Goal: Information Seeking & Learning: Find specific fact

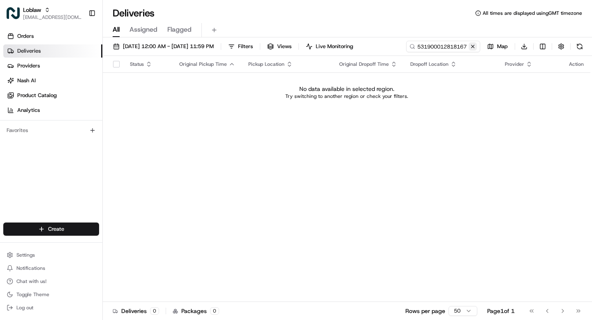
click at [199, 61] on div "Jan 1 2025 12:00 AM - Aug 20 2025 11:59 PM Filters Views Live Monitoring 531900…" at bounding box center [348, 179] width 490 height 284
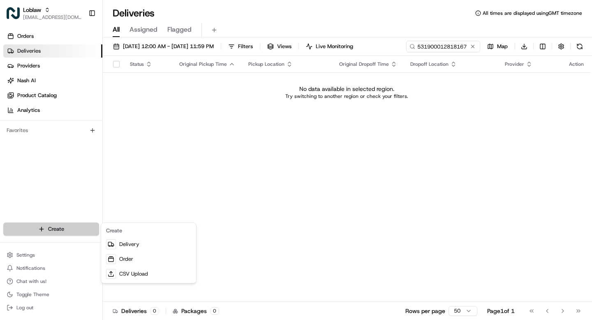
click at [58, 232] on html "Loblaw grace@usenash.com Toggle Sidebar Orders Deliveries Providers Nash AI Pro…" at bounding box center [296, 160] width 592 height 320
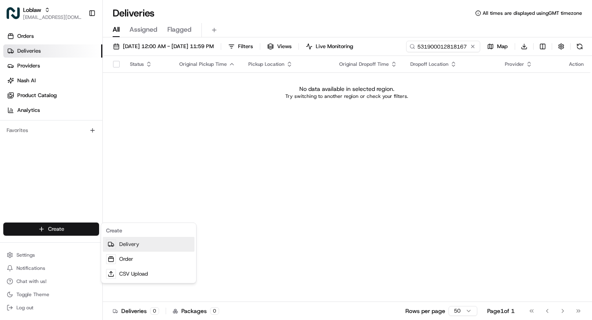
click at [121, 246] on link "Delivery" at bounding box center [149, 244] width 92 height 15
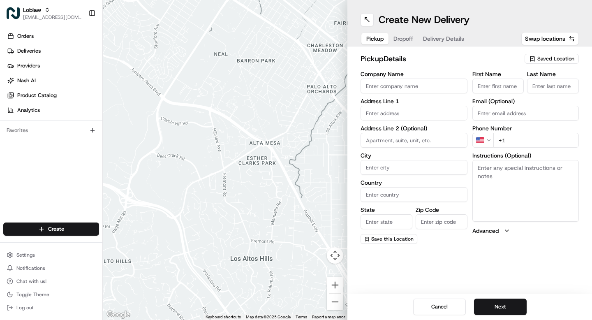
click at [399, 117] on input "text" at bounding box center [414, 113] width 107 height 15
paste input "166 Conception Bay Hwy, Conception Bay South, NL A1W 3G9, Canada"
click at [395, 134] on div "166 Conception Bay Hwy, Conception Bay South, NL A1W 3G9, Canada" at bounding box center [414, 130] width 103 height 12
type input "166 Conception Bay Hwy, Conception Bay South, NL A1W 3A6, Canada"
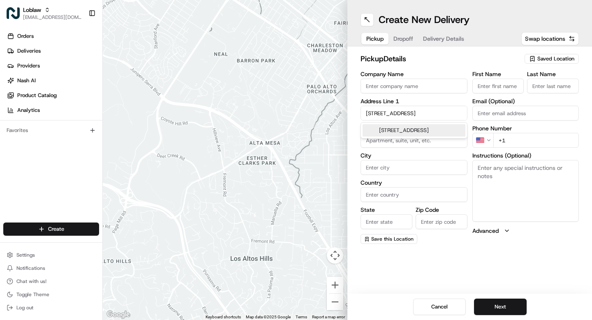
type input "Conception Bay South"
type input "Canada"
type input "NL"
type input "A1W 3A6"
type input "166 Conception Bay Highway"
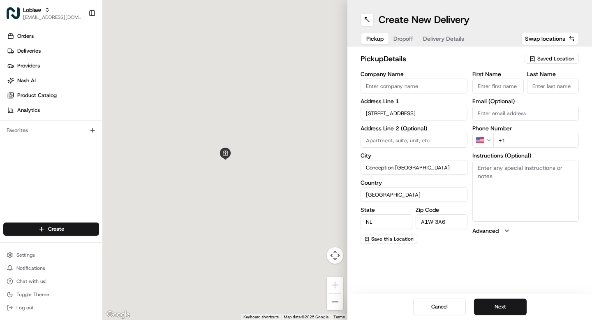
scroll to position [0, 0]
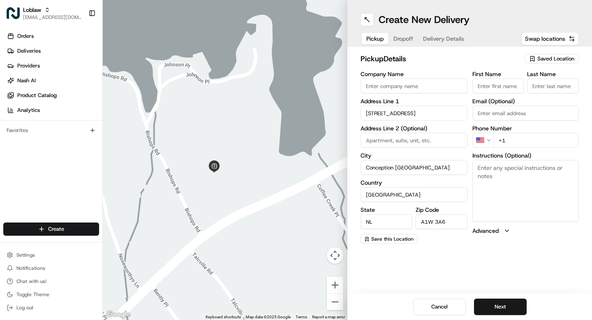
drag, startPoint x: 262, startPoint y: 246, endPoint x: 219, endPoint y: 183, distance: 76.4
click at [219, 183] on div at bounding box center [225, 160] width 245 height 320
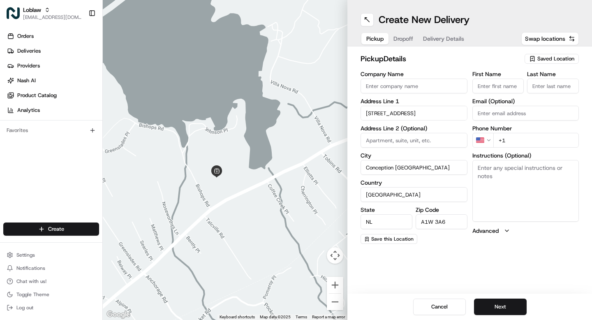
click at [428, 84] on input "Company Name" at bounding box center [414, 86] width 107 height 15
type input "Test"
click at [498, 311] on button "Next" at bounding box center [500, 307] width 53 height 16
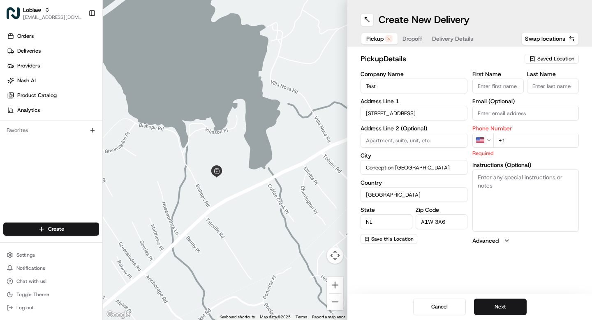
click at [524, 143] on input "+1" at bounding box center [537, 140] width 86 height 15
type input "+1 403 939 9393"
click at [506, 313] on button "Next" at bounding box center [500, 307] width 53 height 16
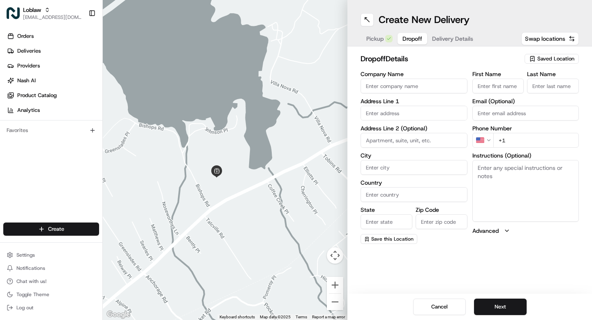
click at [406, 111] on input "text" at bounding box center [414, 113] width 107 height 15
paste input "11 Cable Ave, Bay Roberts, NL A0A 1G0, Canada"
click at [408, 131] on div "11 Cable Ave, Bay Roberts, NL A0A 1G0, Canada" at bounding box center [414, 134] width 103 height 20
type input "11 Cable Ave, Bay Roberts, NL A0A 1G0, Canada"
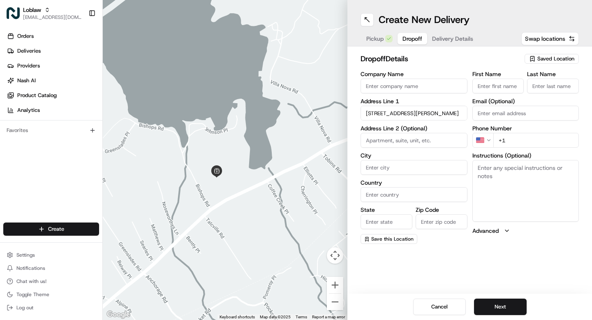
type input "Bay Roberts"
type input "Canada"
type input "NL"
type input "A0A 1G0"
type input "11 Cable Avenue"
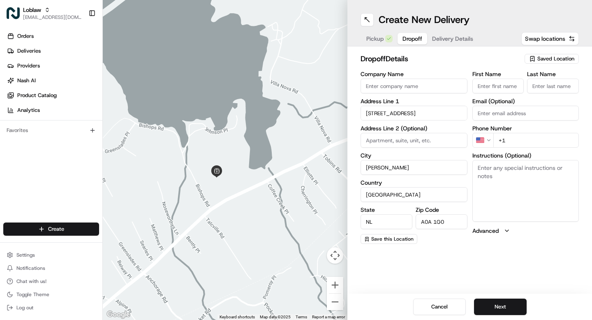
scroll to position [0, 0]
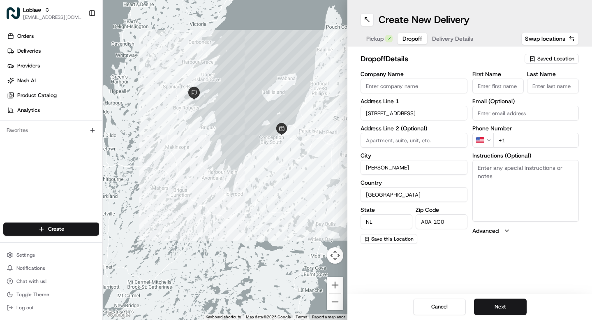
click at [378, 39] on span "Pickup" at bounding box center [375, 39] width 17 height 8
click at [449, 108] on input "166 Conception Bay Highway" at bounding box center [414, 113] width 107 height 15
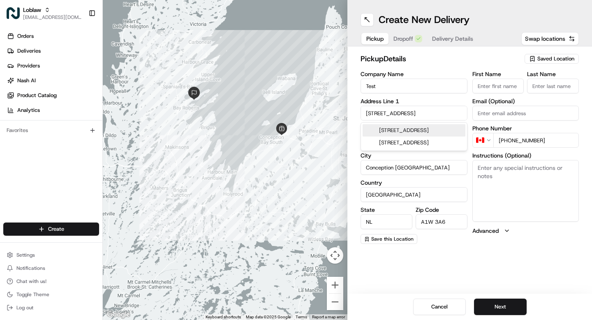
click at [449, 108] on input "166 Conception Bay Highway" at bounding box center [414, 113] width 107 height 15
paste input "153 Conception Bay Hwy, Conception Bay South, NL A1W 3G7, Canada"
click at [434, 132] on div "153 Conception Bay Hwy, Conception Bay South, NL A1W 3G7, Canada" at bounding box center [414, 130] width 103 height 12
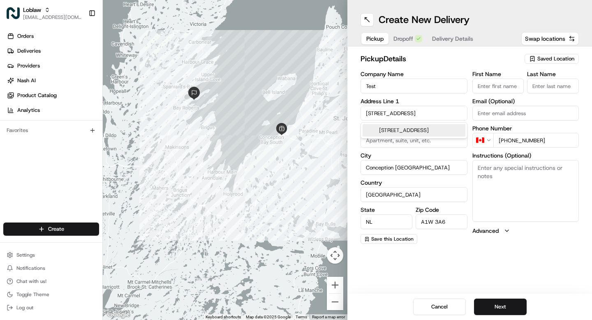
type input "153 Conception Bay Highway"
type input "A1W 3G7"
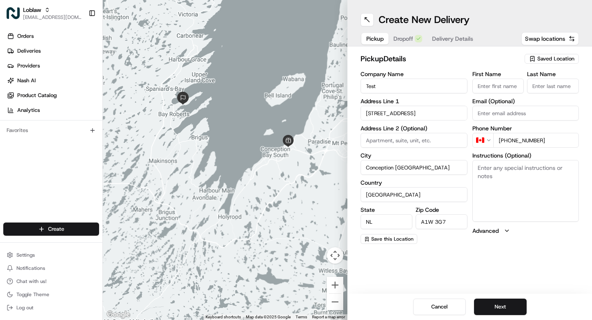
scroll to position [0, 0]
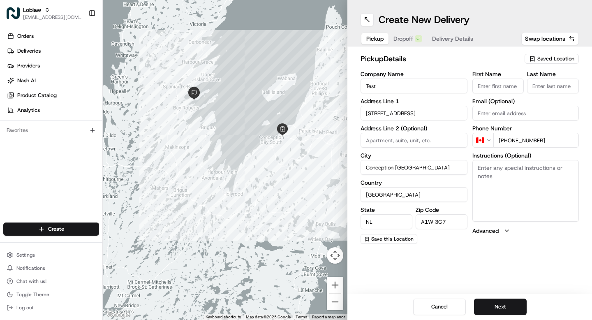
click at [399, 42] on button "Dropoff" at bounding box center [408, 39] width 39 height 12
click at [377, 41] on span "Pickup" at bounding box center [375, 39] width 17 height 8
click at [402, 39] on button "Dropoff" at bounding box center [413, 39] width 30 height 12
click at [376, 36] on span "Pickup" at bounding box center [375, 39] width 17 height 8
click at [446, 117] on input "153 Conception Bay Highway" at bounding box center [414, 113] width 107 height 15
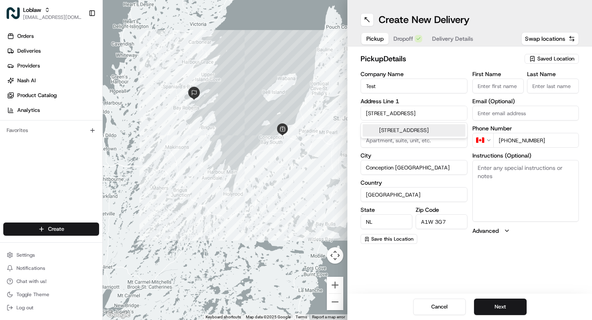
click at [446, 117] on input "153 Conception Bay Highway" at bounding box center [414, 113] width 107 height 15
paste input "230 Conception Bay Hwy, Coley's Point South, NL A0A 1X0, Canada"
click at [422, 142] on div "230 Conception Bay Hwy, Coley's Point South, NL A0A 1X0, Canada" at bounding box center [414, 134] width 103 height 20
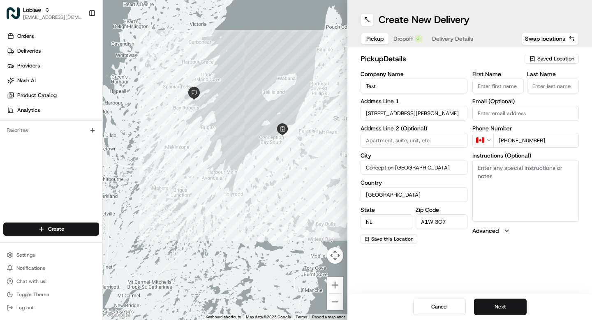
type input "230 Conception Bay Hwy, Coley's Point South, NL A0A 1X0, Canada"
type input "Coley's Point South"
type input "A0A 1X0"
type input "230 Conception Bay Highway"
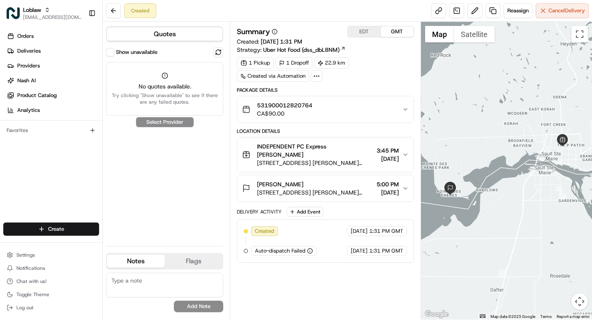
click at [109, 51] on button "Show unavailable" at bounding box center [110, 52] width 8 height 8
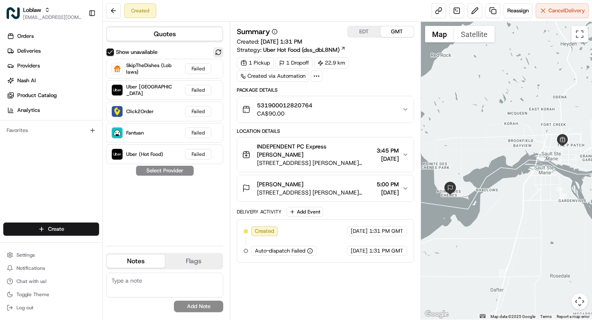
click at [220, 53] on button at bounding box center [219, 52] width 10 height 10
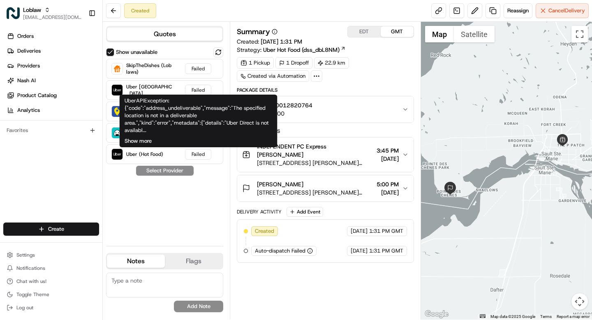
click at [147, 138] on button "Show more" at bounding box center [138, 140] width 27 height 7
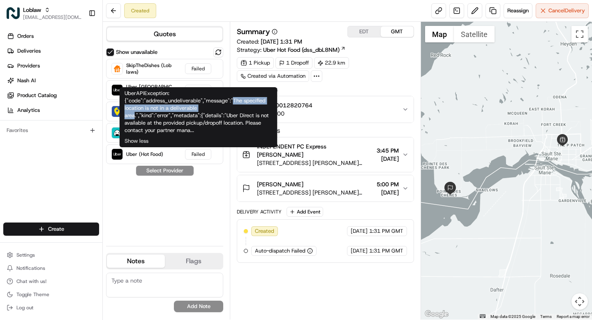
drag, startPoint x: 232, startPoint y: 100, endPoint x: 136, endPoint y: 116, distance: 97.1
click at [136, 116] on div "UberAPIException: {"code":"address_undeliverable","message":"The specified loca…" at bounding box center [199, 112] width 148 height 44
copy div "The specified location is not in a deliverable area."
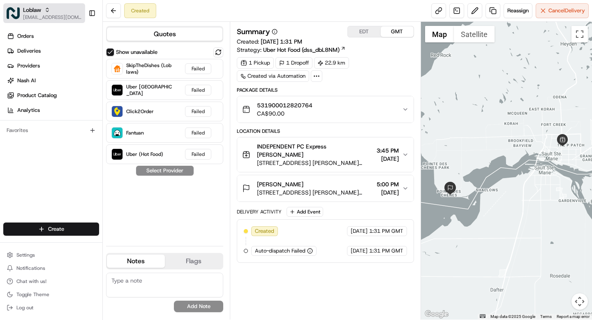
click at [35, 13] on span "Loblaw" at bounding box center [32, 10] width 18 height 8
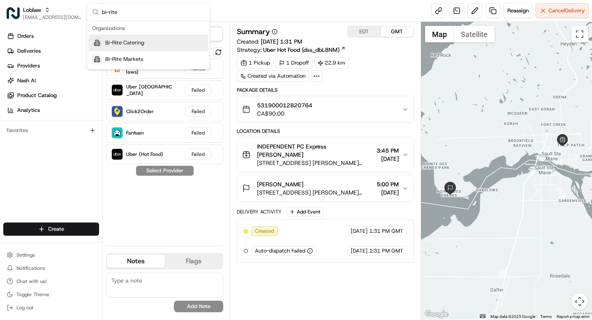
type input "bi-rite"
click at [139, 42] on span "Bi-Rite Catering" at bounding box center [124, 42] width 39 height 7
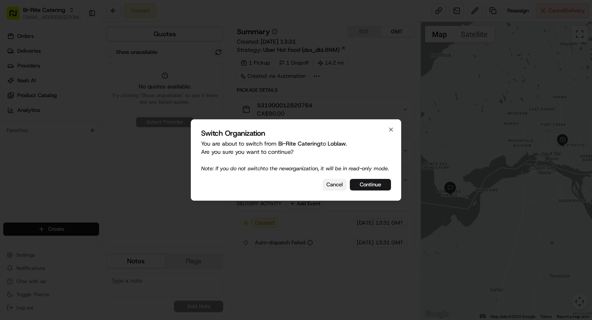
click at [332, 187] on button "Cancel" at bounding box center [335, 185] width 24 height 12
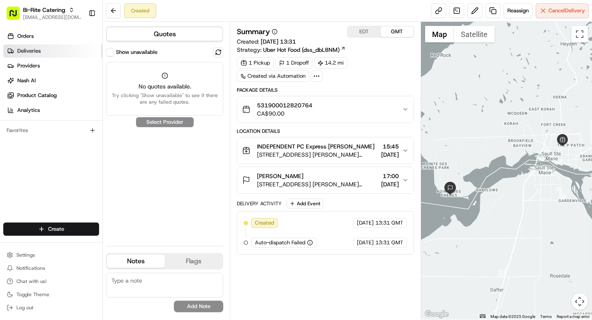
click at [37, 53] on span "Deliveries" at bounding box center [28, 50] width 23 height 7
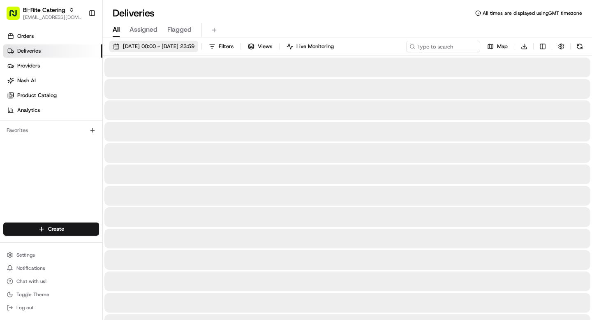
click at [128, 47] on span "20/08/2025 00:00 - 20/08/2025 23:59" at bounding box center [159, 46] width 72 height 7
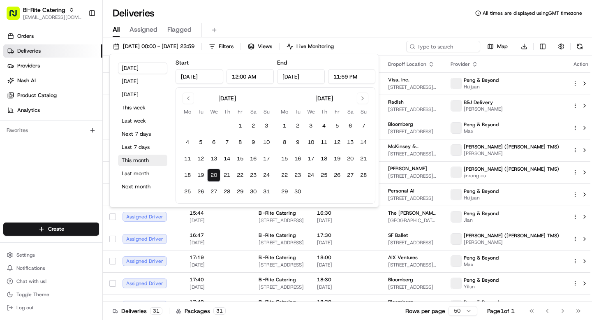
click at [147, 161] on button "This month" at bounding box center [142, 161] width 49 height 12
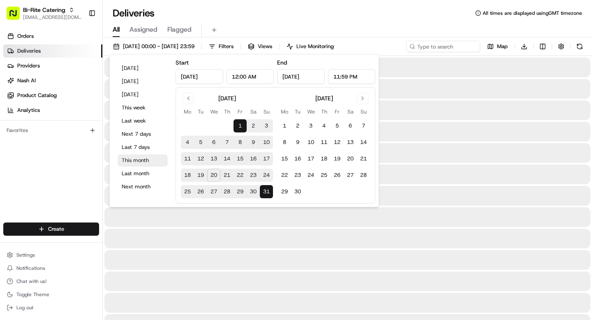
type input "Aug 1, 2025"
type input "Aug 31, 2025"
click at [431, 47] on input at bounding box center [431, 47] width 99 height 12
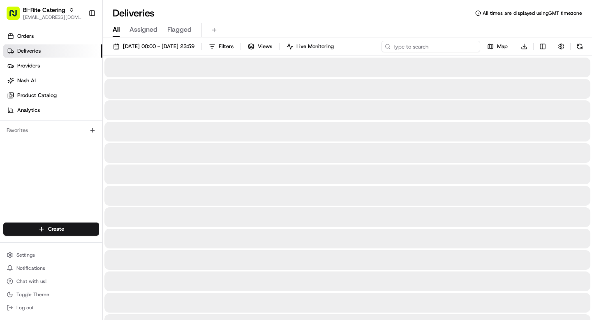
paste input "73003"
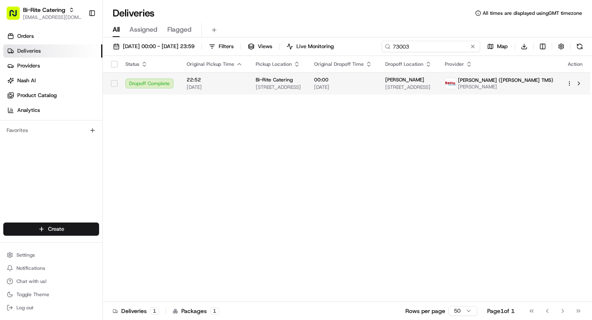
type input "73003"
click at [412, 81] on td "Roma Sievers 823 Mohican Way, Redwood City, CA 94062, USA" at bounding box center [409, 83] width 60 height 22
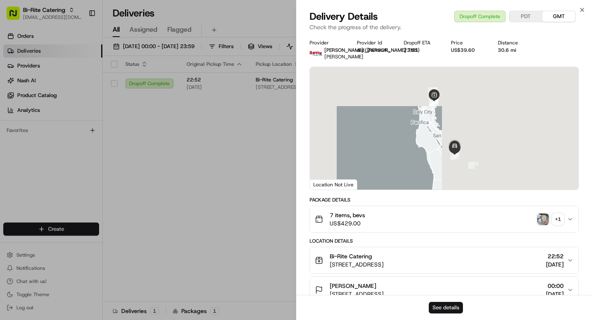
click at [453, 309] on button "See details" at bounding box center [446, 308] width 34 height 12
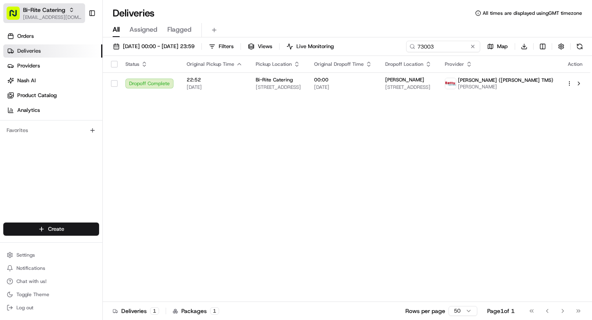
click at [54, 21] on button "Bi-Rite Catering grace@usenash.com" at bounding box center [44, 13] width 82 height 20
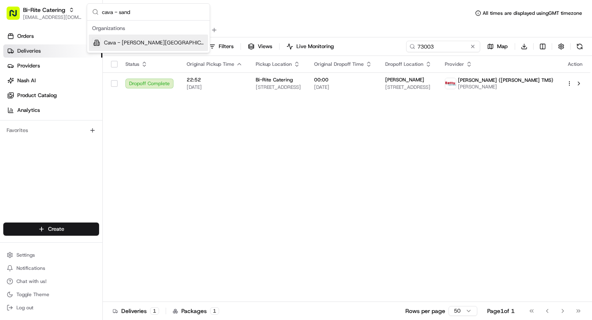
type input "cava - sand"
click at [139, 43] on span "Cava - [PERSON_NAME][GEOGRAPHIC_DATA]" at bounding box center [154, 42] width 101 height 7
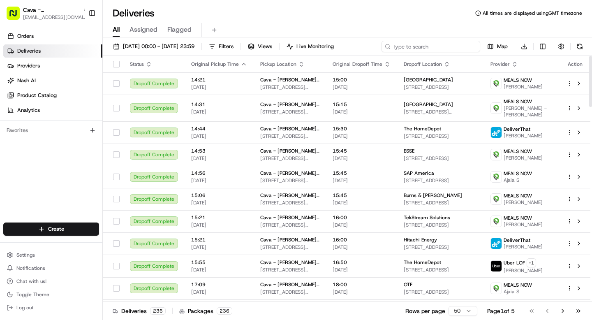
click at [429, 47] on input at bounding box center [431, 47] width 99 height 12
paste input "marissa"
type input "marissa"
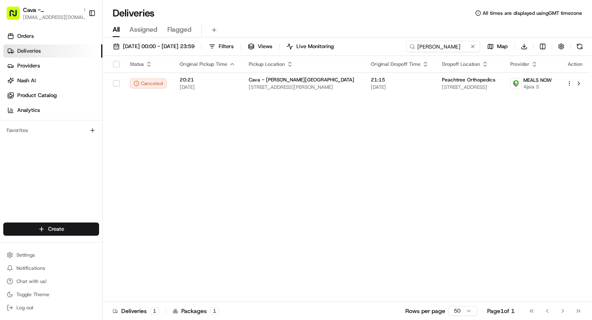
click at [306, 95] on div "Status Original Pickup Time Pickup Location Original Dropoff Time Dropoff Locat…" at bounding box center [347, 179] width 488 height 246
click at [301, 88] on span "5840 Roswell Rd, Sandy Springs, GA 30328, USA" at bounding box center [303, 87] width 109 height 7
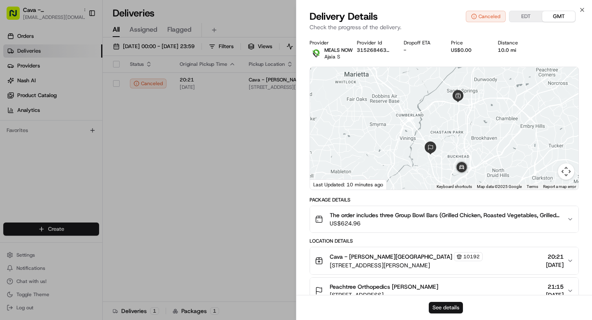
click at [432, 304] on button "See details" at bounding box center [446, 308] width 34 height 12
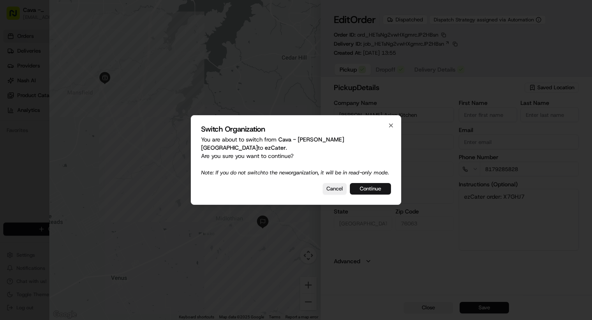
click at [369, 189] on button "Continue" at bounding box center [370, 189] width 41 height 12
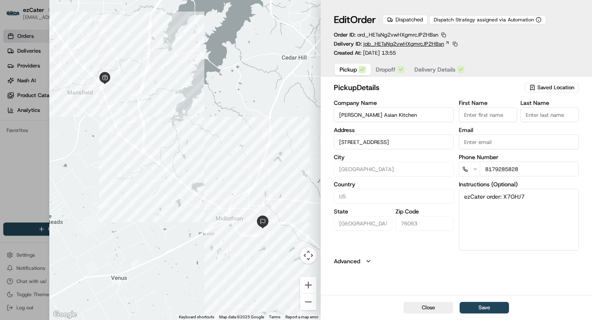
click at [434, 46] on span "job_HETsNg2vwHXgmrcJP2HBsn" at bounding box center [404, 43] width 81 height 7
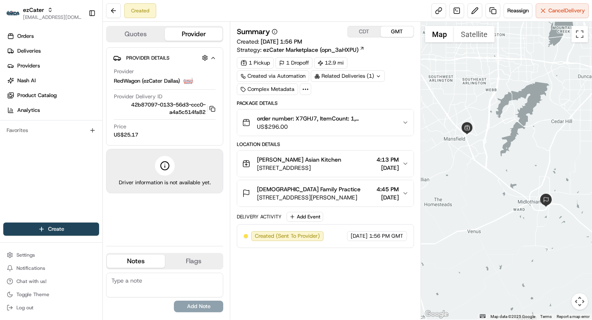
click at [328, 200] on span "979 Don Floyd Dr Suite 124, Midlothian, TX 76065, USA" at bounding box center [309, 197] width 104 height 8
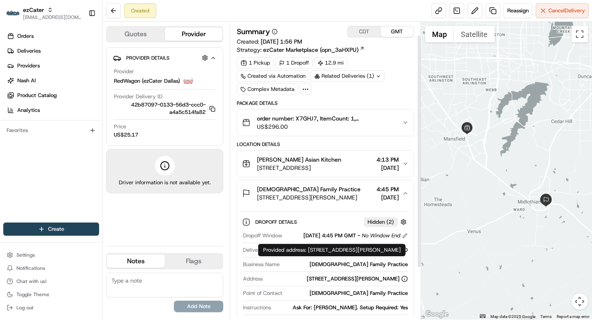
scroll to position [83, 0]
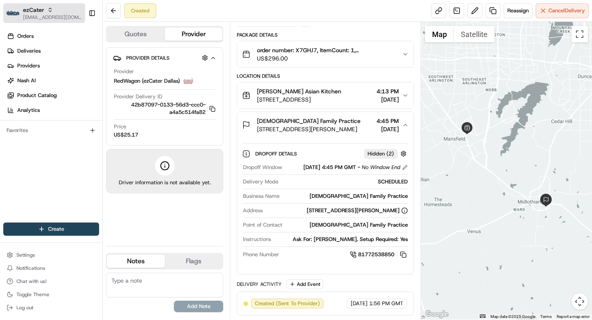
click at [27, 14] on span "ezCater" at bounding box center [33, 10] width 21 height 8
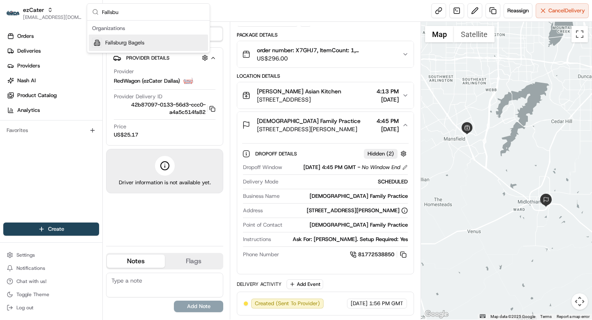
type input "Fallsbu"
click at [120, 44] on span "Fallsburg Bagels" at bounding box center [124, 42] width 39 height 7
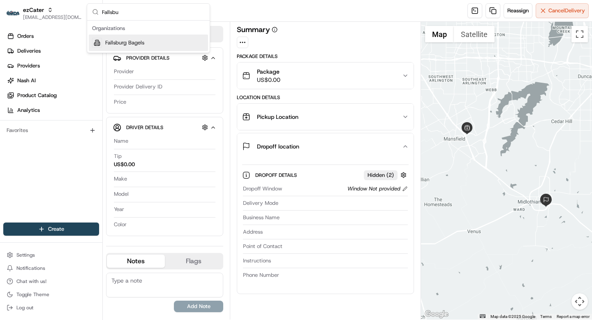
scroll to position [0, 0]
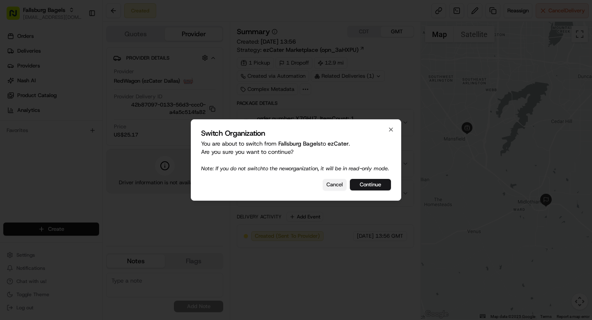
click at [331, 186] on button "Cancel" at bounding box center [335, 185] width 24 height 12
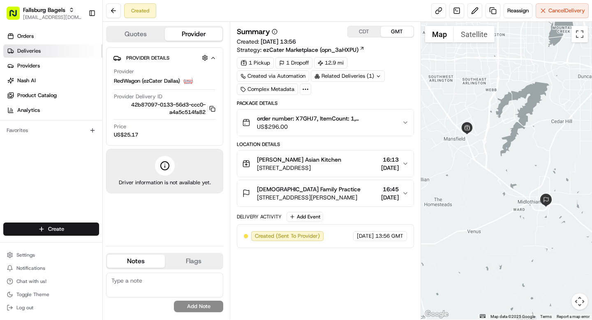
click at [35, 54] on span "Deliveries" at bounding box center [28, 50] width 23 height 7
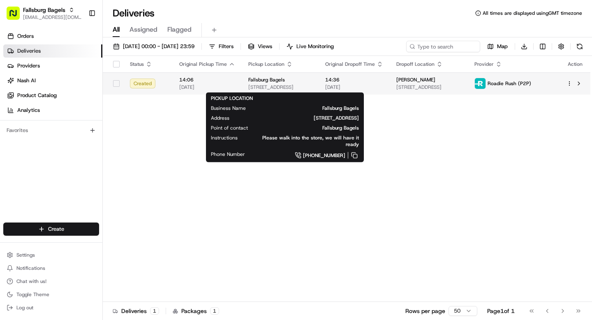
click at [251, 86] on span "4602 16th Ave, Brooklyn, NY 11219, US" at bounding box center [280, 87] width 64 height 7
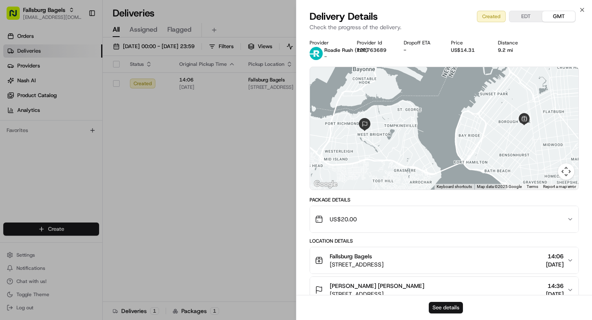
click at [444, 310] on button "See details" at bounding box center [446, 308] width 34 height 12
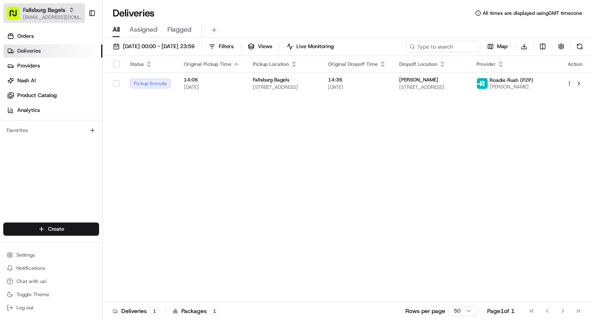
click at [59, 17] on span "[EMAIL_ADDRESS][DOMAIN_NAME]" at bounding box center [52, 17] width 59 height 7
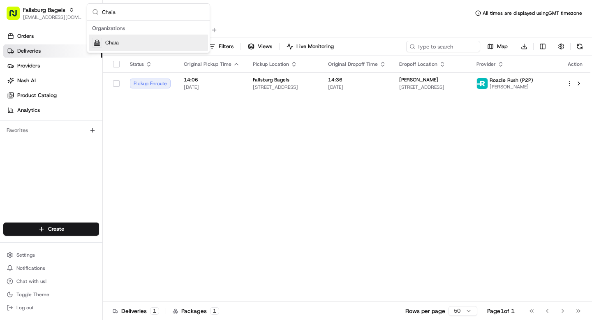
type input "Chaia"
click at [132, 39] on div "Chaia" at bounding box center [148, 43] width 119 height 16
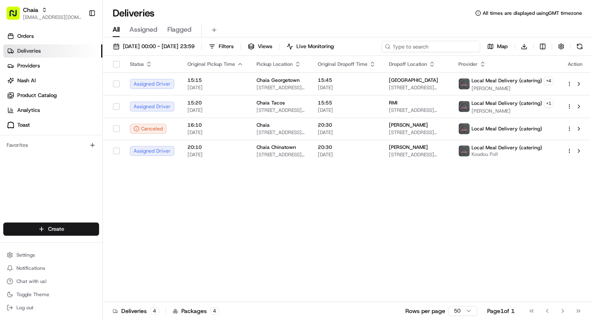
click at [425, 46] on input at bounding box center [431, 47] width 99 height 12
click at [29, 39] on span "Orders" at bounding box center [25, 35] width 16 height 7
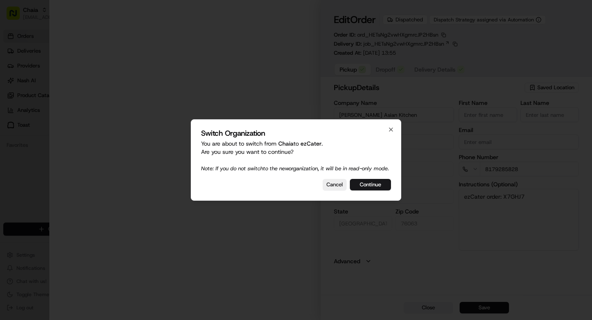
type input "+1"
click at [430, 310] on div at bounding box center [296, 160] width 592 height 320
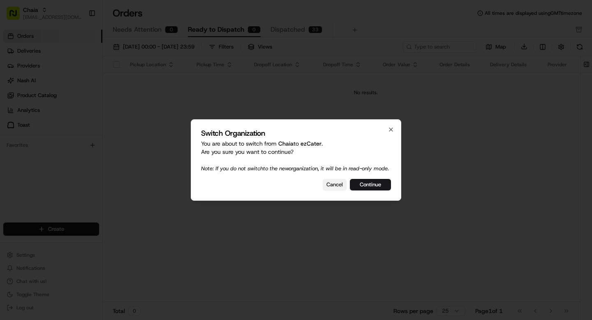
click at [333, 190] on button "Cancel" at bounding box center [335, 185] width 24 height 12
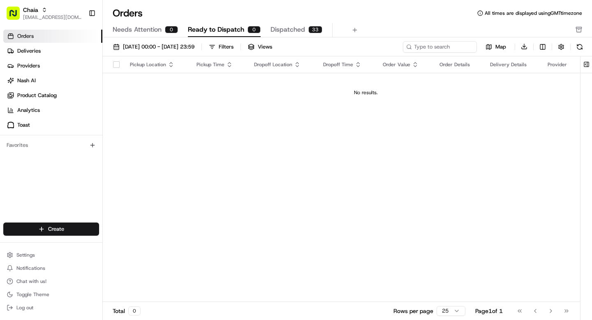
click at [286, 28] on span "Dispatched" at bounding box center [288, 30] width 35 height 10
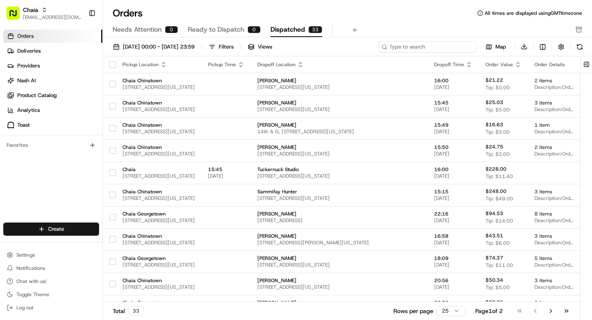
click at [443, 49] on input at bounding box center [427, 47] width 99 height 12
paste input "Laurie"
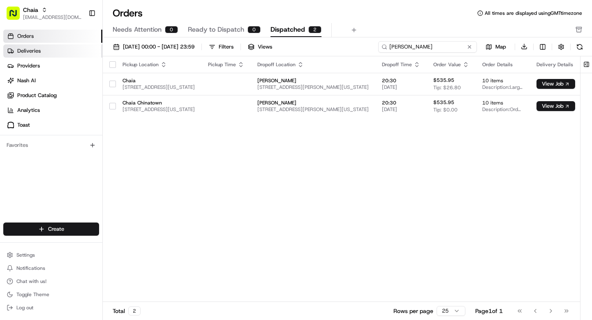
type input "Laurie"
click at [39, 54] on span "Deliveries" at bounding box center [28, 50] width 23 height 7
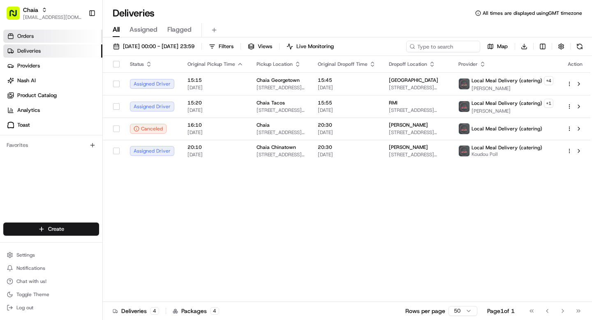
click at [40, 33] on link "Orders" at bounding box center [52, 36] width 99 height 13
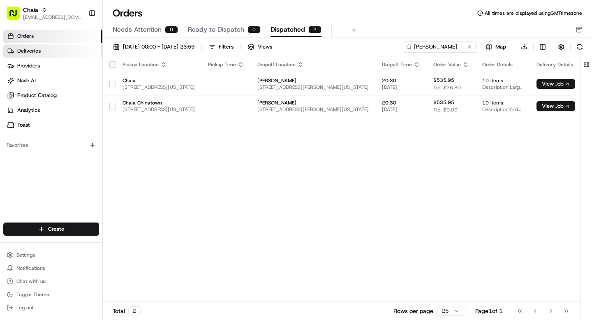
click at [31, 51] on span "Deliveries" at bounding box center [28, 50] width 23 height 7
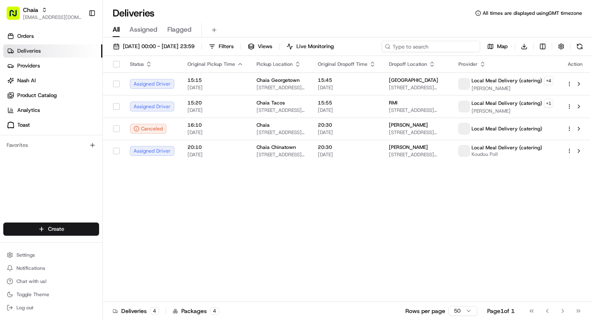
click at [430, 48] on input at bounding box center [431, 47] width 99 height 12
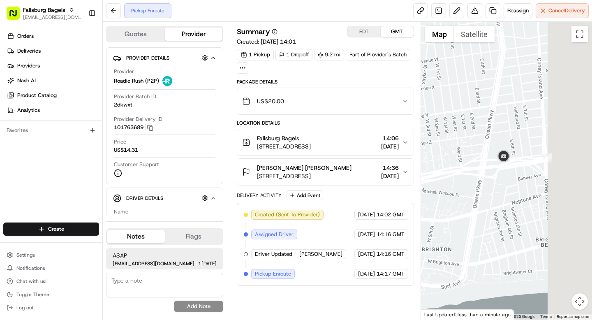
drag, startPoint x: 557, startPoint y: 156, endPoint x: 490, endPoint y: 156, distance: 67.5
click at [489, 156] on div at bounding box center [507, 171] width 172 height 298
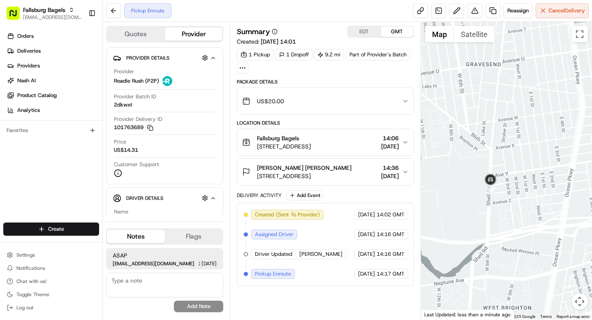
drag, startPoint x: 491, startPoint y: 209, endPoint x: 564, endPoint y: 210, distance: 72.8
click at [564, 210] on div at bounding box center [507, 171] width 172 height 298
click at [496, 204] on div at bounding box center [507, 171] width 172 height 298
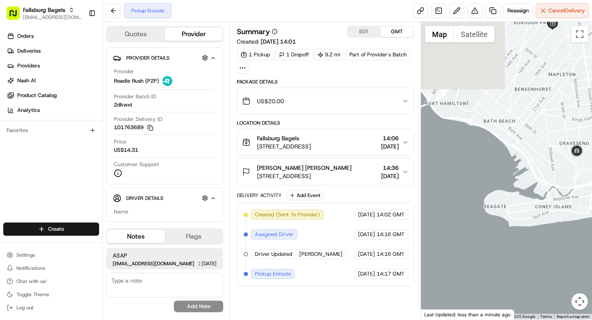
drag, startPoint x: 478, startPoint y: 155, endPoint x: 566, endPoint y: 163, distance: 88.9
click at [567, 163] on div at bounding box center [507, 171] width 172 height 298
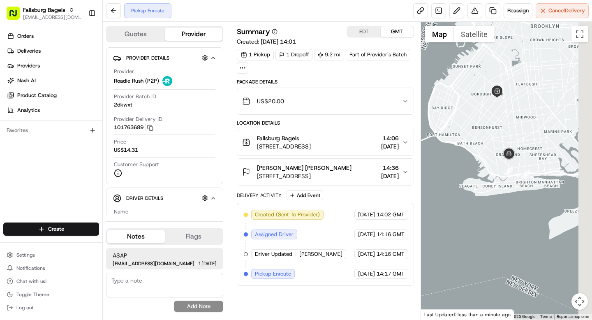
drag, startPoint x: 551, startPoint y: 141, endPoint x: 493, endPoint y: 152, distance: 59.5
click at [493, 152] on div at bounding box center [507, 171] width 172 height 298
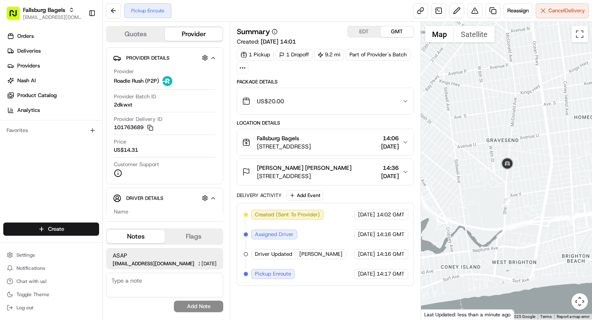
click at [385, 173] on span "[DATE]" at bounding box center [390, 176] width 18 height 8
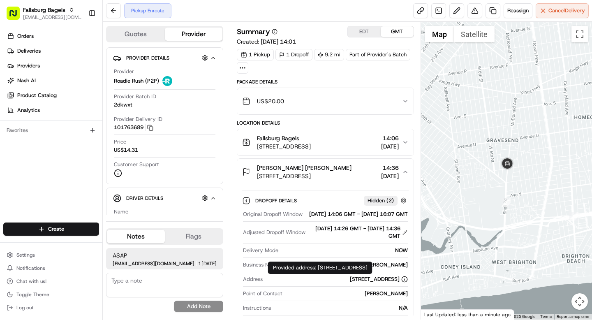
drag, startPoint x: 318, startPoint y: 269, endPoint x: 332, endPoint y: 272, distance: 14.8
click at [332, 272] on div "Provided address: 835 Forest Avenue, Staten Island, NY 10310, United States Pro…" at bounding box center [320, 268] width 104 height 12
copy div "835 Forest Avenue, Staten Island, NY 10310, United States"
click at [311, 150] on span "4602 16th Ave, Brooklyn, NY 11219, US" at bounding box center [284, 146] width 54 height 8
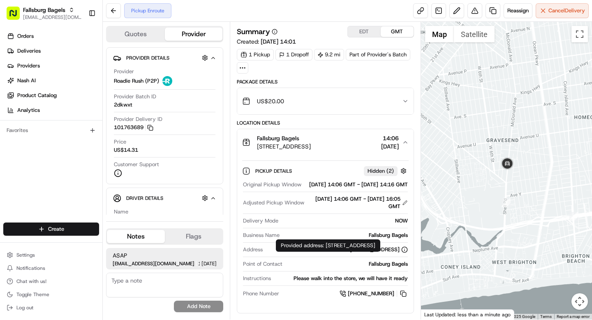
drag, startPoint x: 294, startPoint y: 256, endPoint x: 390, endPoint y: 258, distance: 96.3
click at [390, 253] on div "4602 16th Ave, Brooklyn, NY 11219, US" at bounding box center [337, 249] width 142 height 7
copy div "4602 16th Ave, Brooklyn, NY 11219"
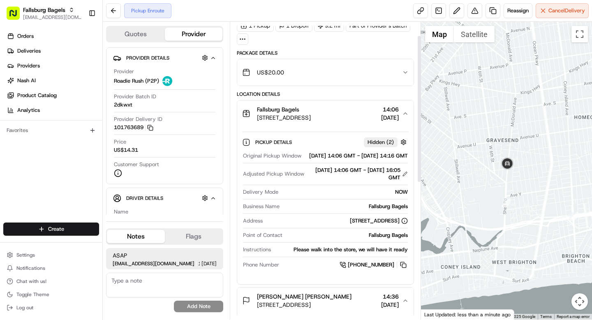
scroll to position [26, 0]
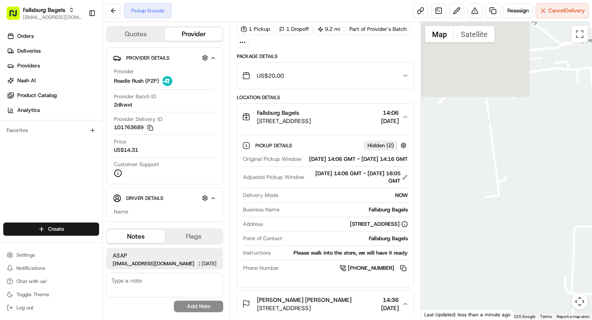
drag, startPoint x: 497, startPoint y: 171, endPoint x: 425, endPoint y: 253, distance: 108.7
click at [425, 253] on div at bounding box center [507, 171] width 172 height 298
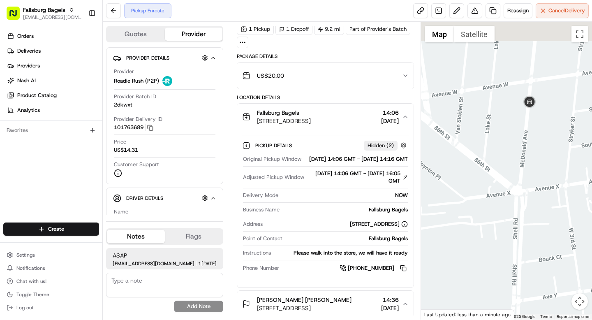
drag, startPoint x: 495, startPoint y: 204, endPoint x: 443, endPoint y: 312, distance: 119.6
click at [443, 312] on div "← Move left → Move right ↑ Move up ↓ Move down + Zoom in - Zoom out Home Jump l…" at bounding box center [507, 171] width 172 height 298
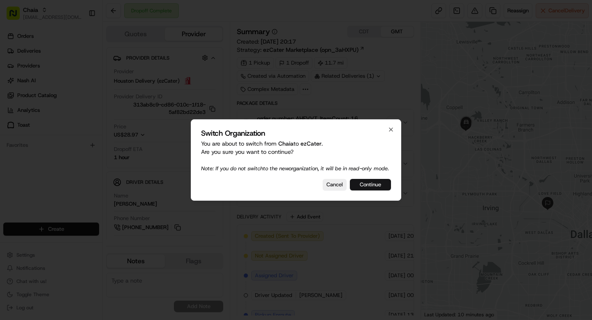
click at [362, 188] on button "Continue" at bounding box center [370, 185] width 41 height 12
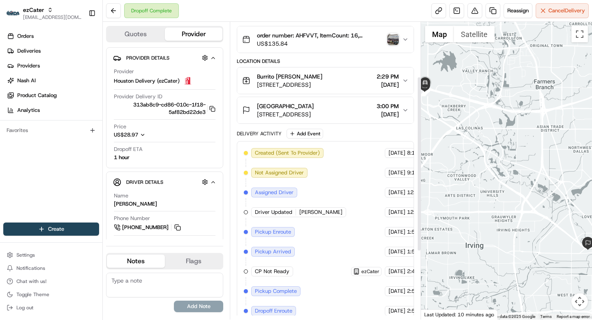
scroll to position [28, 0]
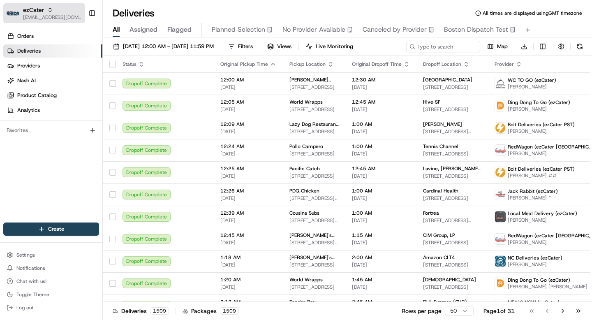
click at [52, 10] on div "ezCater" at bounding box center [52, 10] width 59 height 8
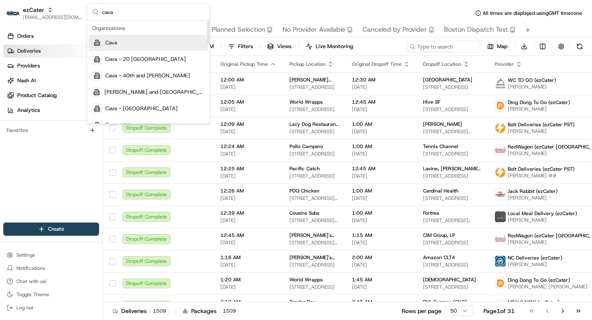
type input "cava"
click at [121, 39] on div "Cava" at bounding box center [148, 43] width 119 height 16
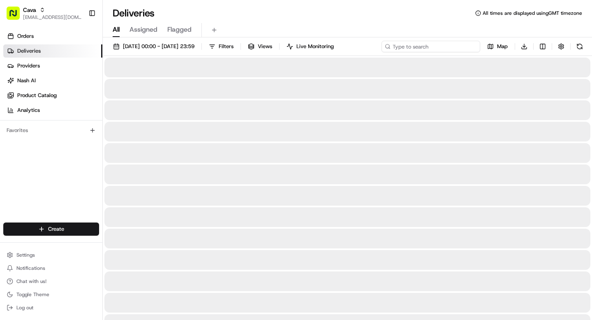
click at [439, 47] on input at bounding box center [431, 47] width 99 height 12
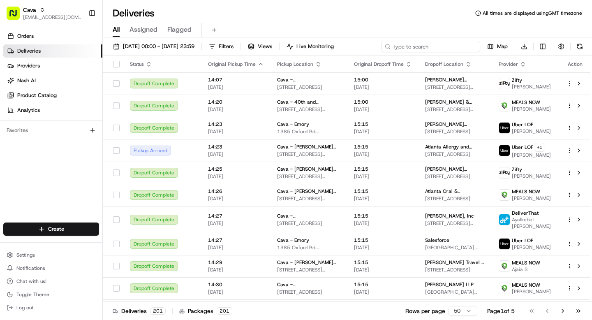
paste input "Carlos"
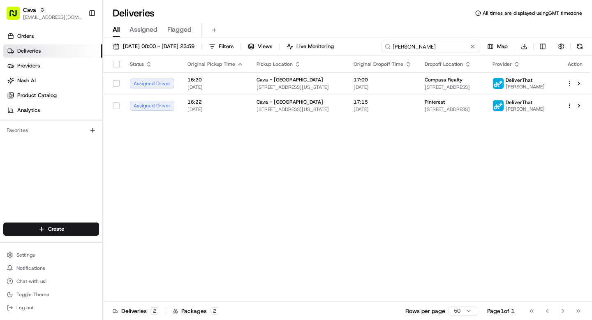
click at [426, 48] on input "Carlos" at bounding box center [431, 47] width 99 height 12
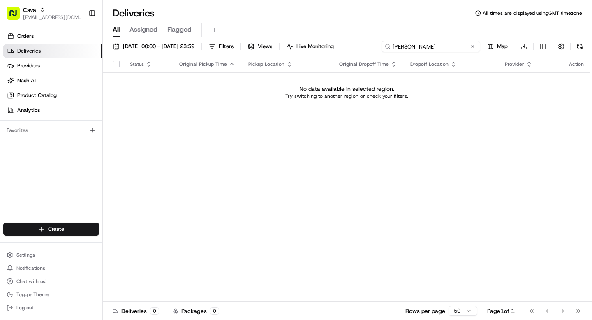
type input "Carlos Armas"
click at [41, 11] on icon "button" at bounding box center [42, 11] width 2 height 1
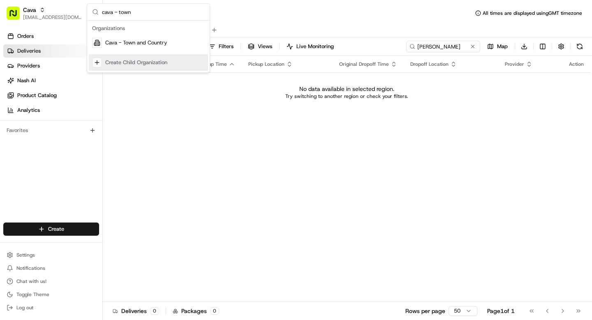
type input "cava - town"
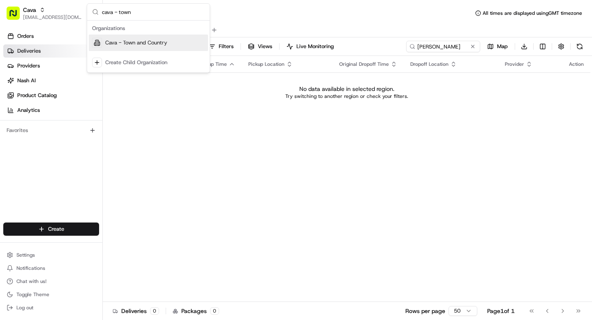
click at [152, 49] on div "Cava - Town and Country" at bounding box center [148, 43] width 119 height 16
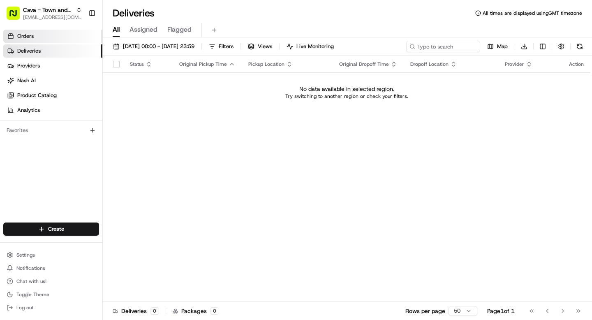
click at [33, 37] on span "Orders" at bounding box center [25, 35] width 16 height 7
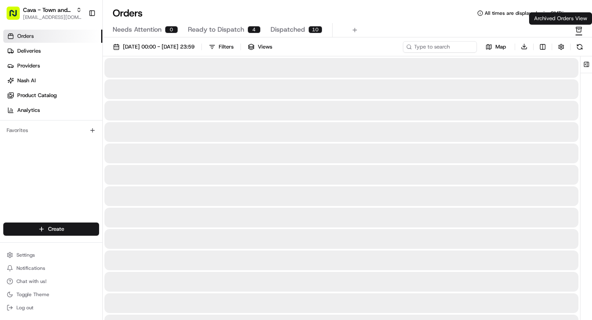
click at [580, 31] on icon "button" at bounding box center [579, 29] width 7 height 7
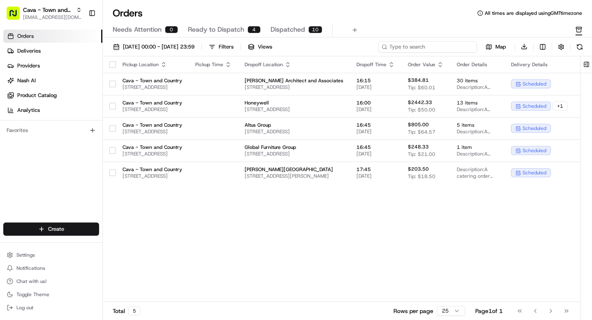
click at [447, 42] on input at bounding box center [427, 47] width 99 height 12
paste input "Armas"
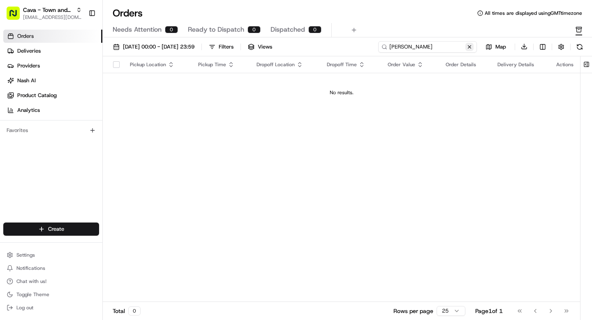
type input "Armas"
click at [470, 45] on button at bounding box center [470, 47] width 8 height 8
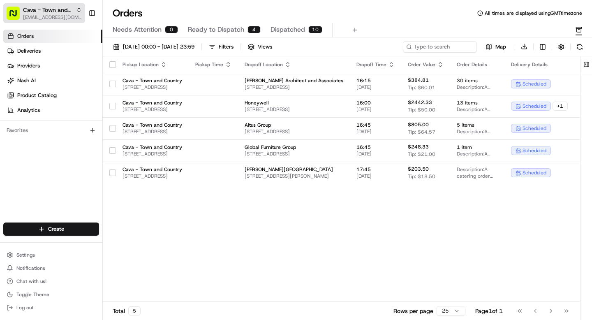
click at [34, 13] on span "Cava - Town and Country" at bounding box center [48, 10] width 50 height 8
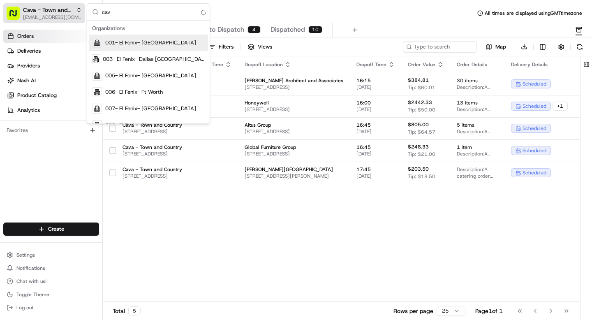
type input "cava"
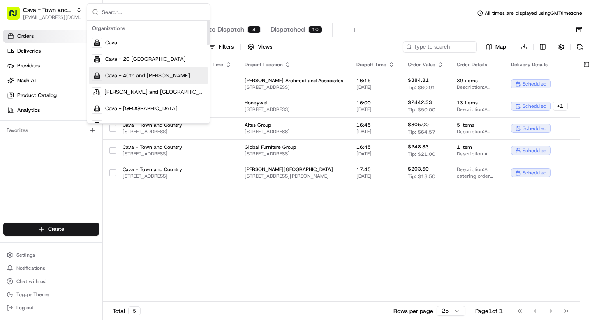
click at [349, 290] on div "Pickup Location Pickup Time Dropoff Location Dropoff Time Order Value Order Det…" at bounding box center [375, 179] width 545 height 246
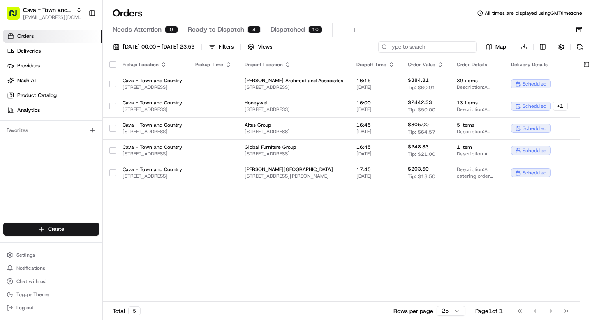
click at [422, 46] on input at bounding box center [427, 47] width 99 height 12
type input "Carlos"
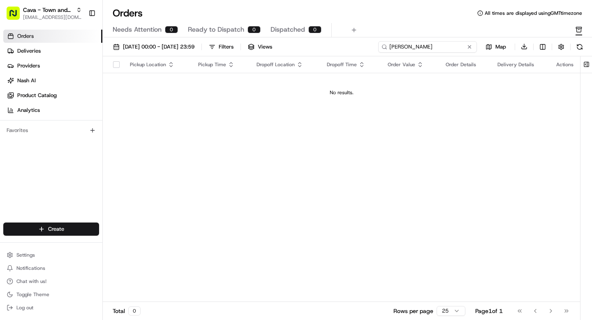
click at [397, 50] on input "Carlos" at bounding box center [427, 47] width 99 height 12
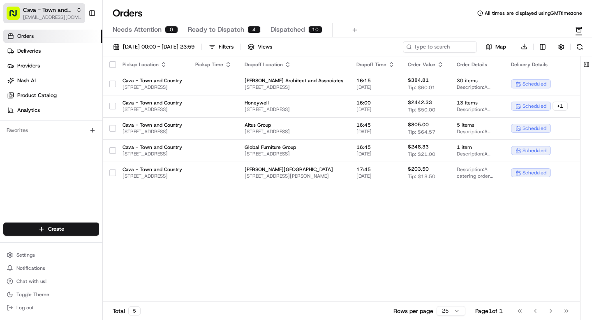
click at [32, 12] on span "Cava - Town and Country" at bounding box center [48, 10] width 50 height 8
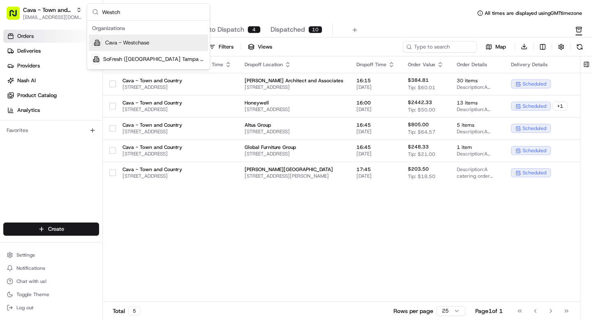
type input "Westch"
click at [127, 45] on span "Cava - Westchase" at bounding box center [127, 42] width 44 height 7
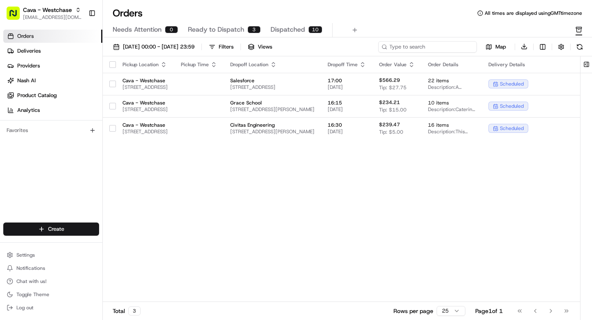
click at [429, 46] on input at bounding box center [427, 47] width 99 height 12
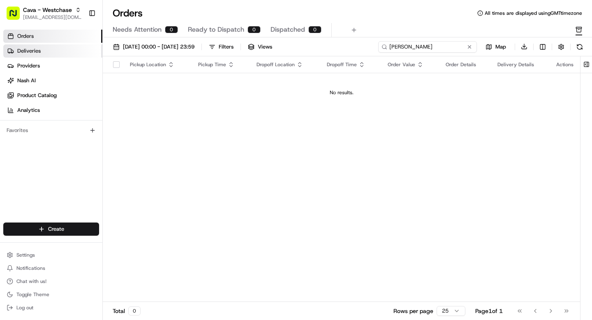
type input "Carlos"
click at [36, 53] on span "Deliveries" at bounding box center [28, 50] width 23 height 7
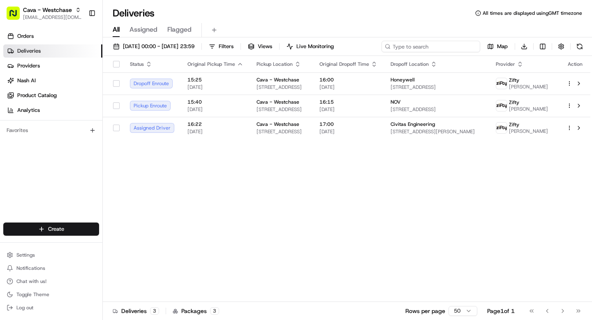
click at [439, 46] on input at bounding box center [431, 47] width 99 height 12
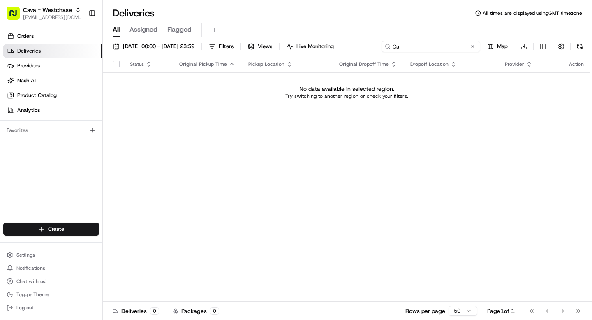
type input "C"
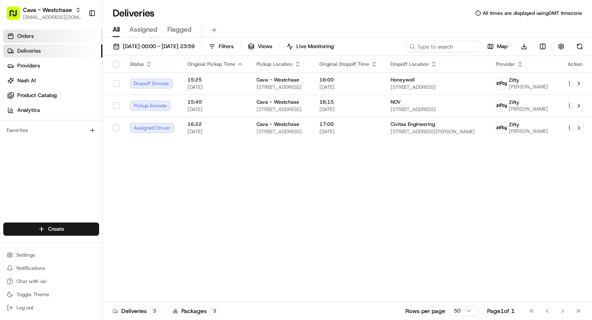
click at [65, 39] on link "Orders" at bounding box center [52, 36] width 99 height 13
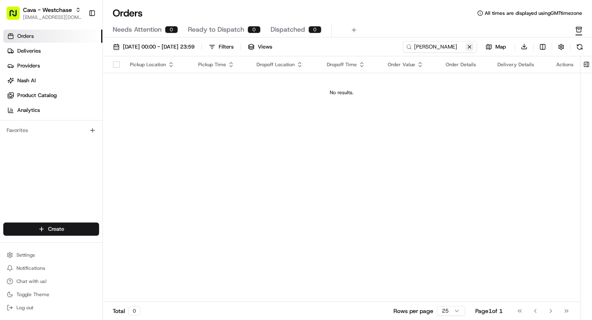
click at [471, 46] on button at bounding box center [470, 47] width 8 height 8
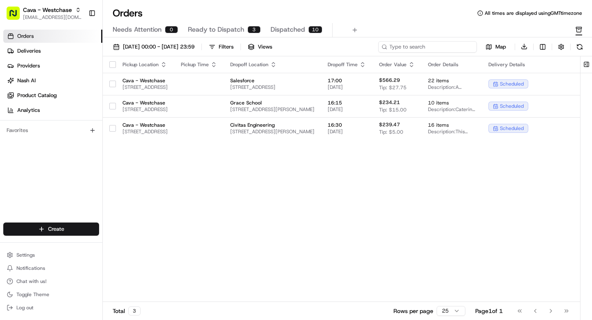
click at [434, 50] on input at bounding box center [427, 47] width 99 height 12
paste input "ord_PNr8c9V2tenpJFSRAE7Tz5"
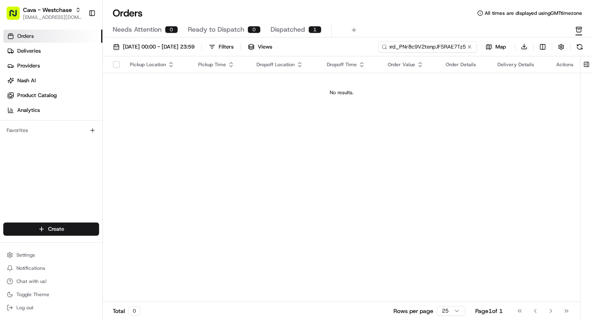
type input "ord_PNr8c9V2tenpJFSRAE7Tz5"
click at [277, 30] on span "Dispatched" at bounding box center [288, 30] width 35 height 10
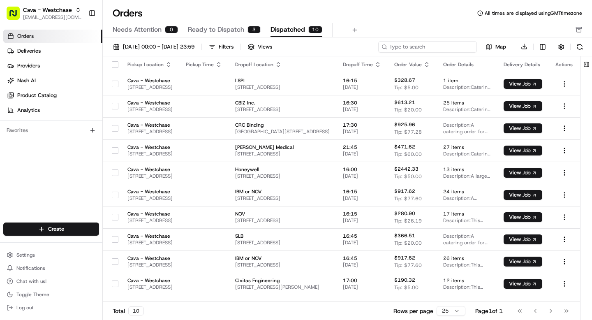
click at [427, 44] on input at bounding box center [427, 47] width 99 height 12
paste input "ord_PNr8c9V2tenpJFSRAE7Tz5"
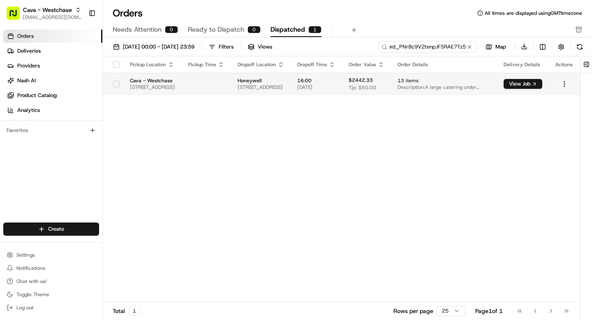
type input "ord_PNr8c9V2tenpJFSRAE7Tz5"
click at [284, 88] on span "2105 CityWest Blvd, Houston, TX 77042, USA" at bounding box center [261, 87] width 46 height 7
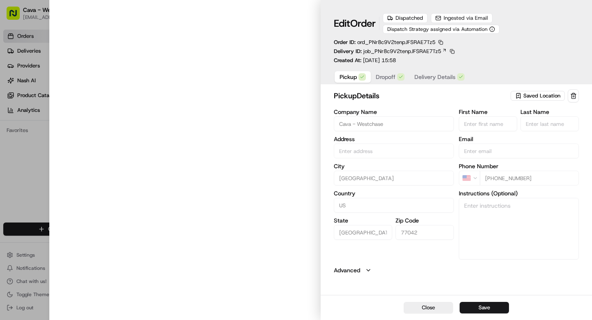
type input "[STREET_ADDRESS]"
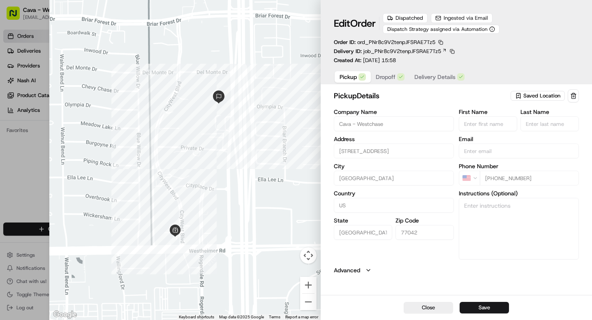
click at [383, 77] on span "Dropoff" at bounding box center [386, 77] width 20 height 8
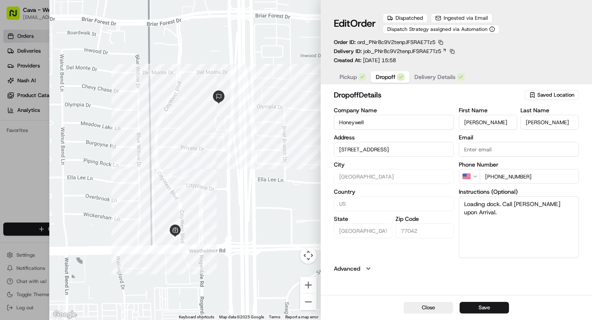
type input "2105 CityWest BlvdHouston, TX 77042"
click at [442, 51] on icon at bounding box center [444, 50] width 5 height 5
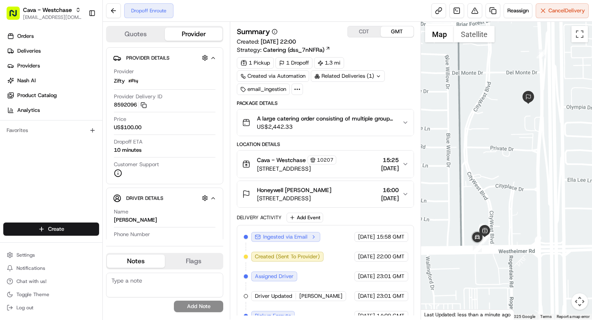
click at [332, 190] on div "Honeywell Angie Motes" at bounding box center [294, 190] width 74 height 8
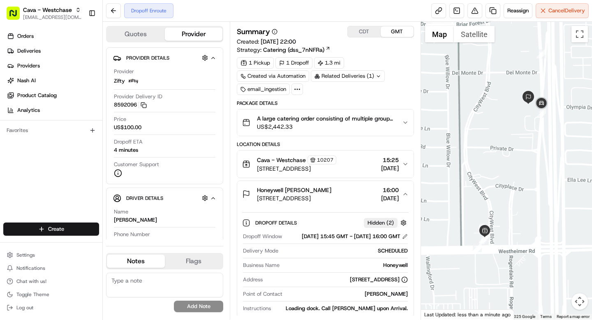
click at [396, 123] on div "A large catering order consisting of multiple group bowl bars with various prot…" at bounding box center [322, 122] width 160 height 16
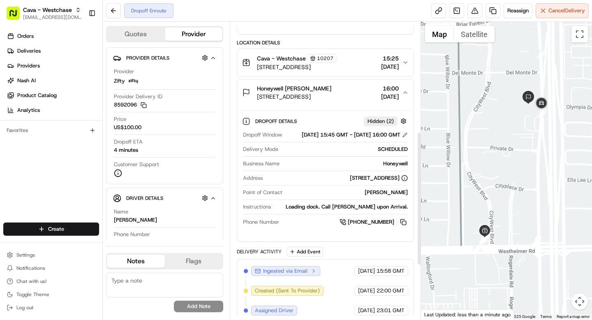
scroll to position [263, 0]
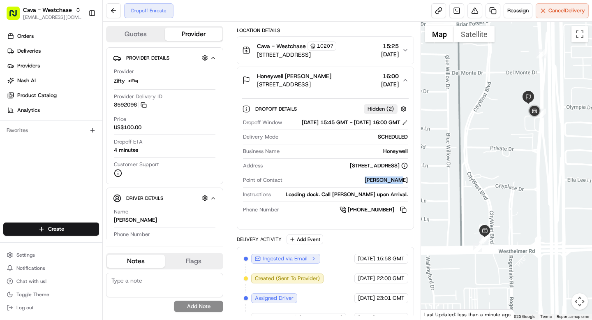
drag, startPoint x: 376, startPoint y: 188, endPoint x: 408, endPoint y: 190, distance: 32.1
click at [408, 184] on div "Angie Motes" at bounding box center [347, 179] width 122 height 7
copy div "Angie Motes"
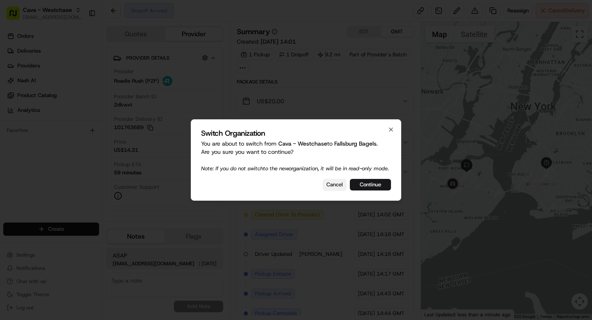
click at [328, 188] on button "Cancel" at bounding box center [335, 185] width 24 height 12
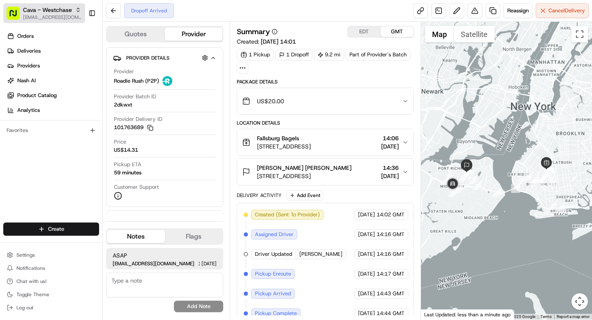
click at [54, 10] on span "Cava - Westchase" at bounding box center [47, 10] width 49 height 8
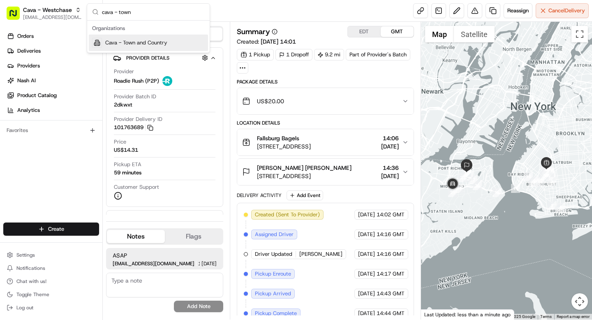
type input "cava - town"
click at [136, 42] on span "Cava - Town and Country" at bounding box center [136, 42] width 62 height 7
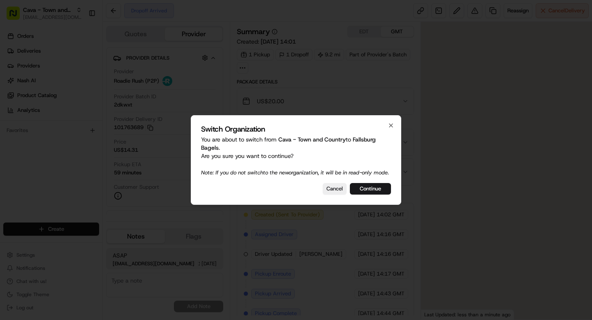
click at [29, 55] on div at bounding box center [296, 160] width 592 height 320
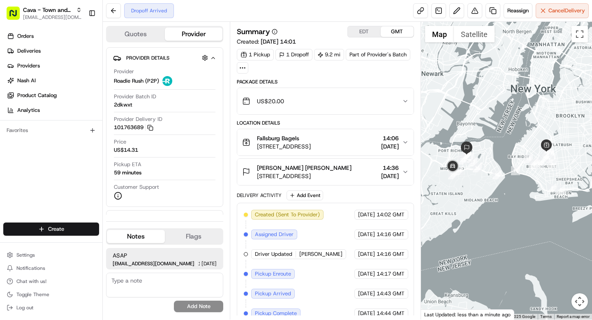
click at [29, 55] on link "Deliveries" at bounding box center [52, 50] width 99 height 13
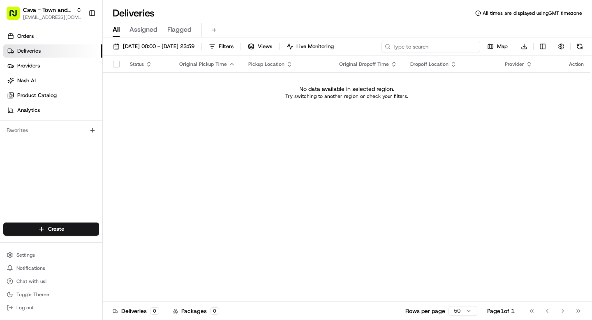
click at [436, 49] on input at bounding box center [431, 47] width 99 height 12
paste input "Angie Motes"
click at [415, 44] on input "Angie Motes" at bounding box center [431, 47] width 99 height 12
type input "Angie"
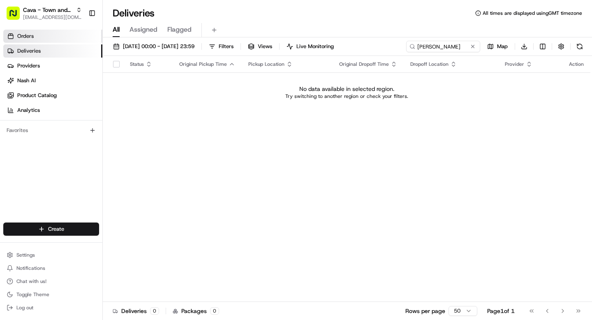
click at [36, 36] on link "Orders" at bounding box center [52, 36] width 99 height 13
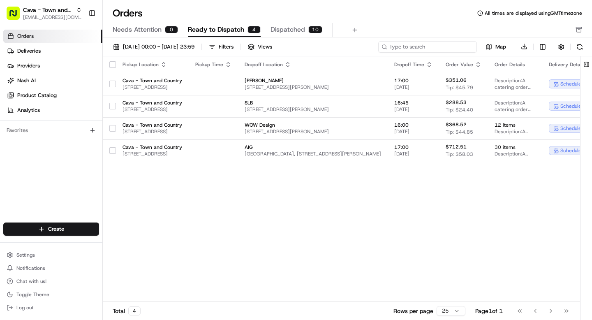
click at [424, 51] on input at bounding box center [427, 47] width 99 height 12
paste input "Angie Motes"
type input "Angie Motes"
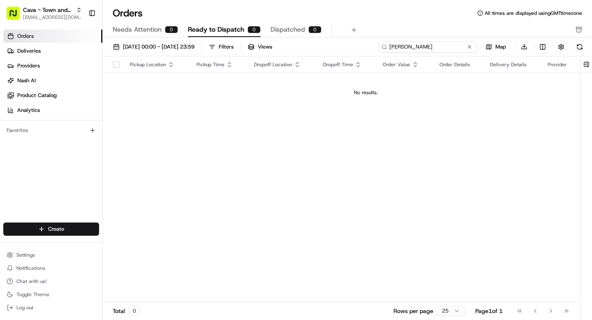
drag, startPoint x: 426, startPoint y: 48, endPoint x: 374, endPoint y: 48, distance: 51.8
click at [374, 48] on div "01/08/2025 00:00 - 31/08/2025 23:59 Filters Views Angie Motes Map Download" at bounding box center [348, 49] width 490 height 16
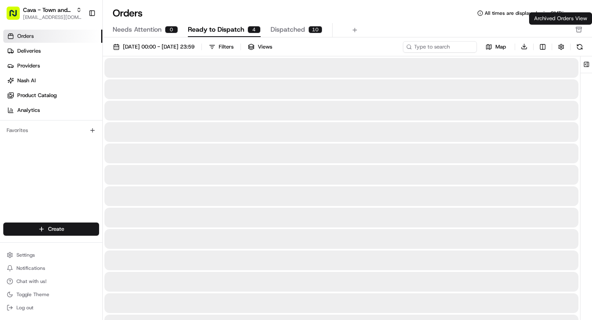
click at [579, 31] on icon "button" at bounding box center [579, 29] width 7 height 7
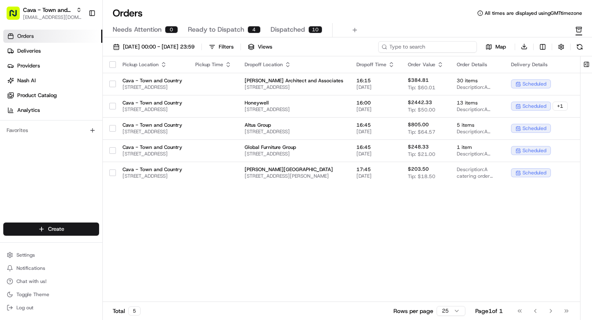
click at [442, 49] on input at bounding box center [427, 47] width 99 height 12
paste input "Angie Motes"
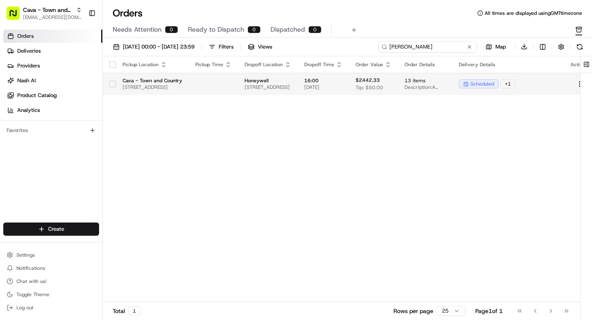
type input "Angie Motes"
click at [446, 80] on span "13 items" at bounding box center [425, 80] width 41 height 7
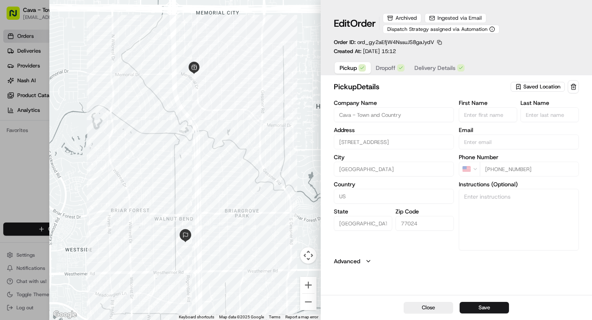
click at [409, 19] on div "Archived" at bounding box center [402, 18] width 39 height 10
click at [462, 16] on span "Ingested via Email" at bounding box center [460, 17] width 44 height 7
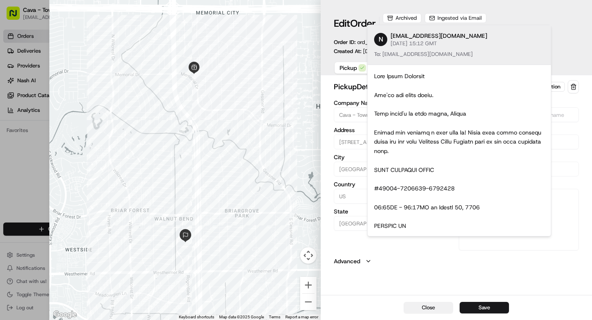
click at [432, 303] on button "Close" at bounding box center [428, 308] width 49 height 12
type input "+1"
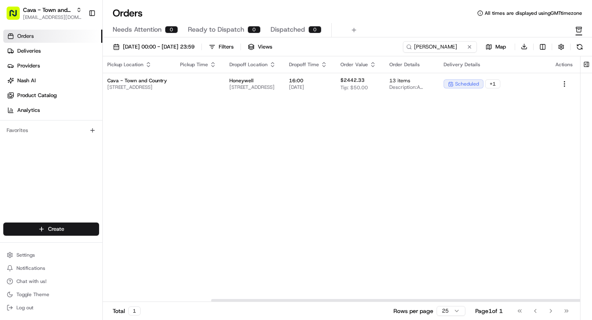
scroll to position [0, 140]
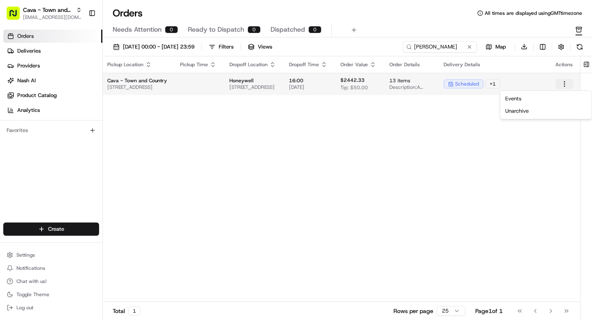
click at [568, 85] on html "Cava - Town and Country grace@usenash.com Toggle Sidebar Orders Deliveries Prov…" at bounding box center [296, 160] width 592 height 320
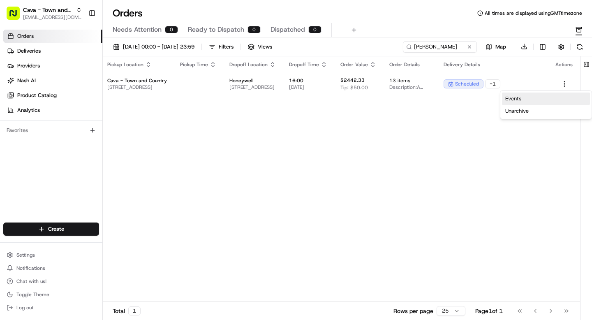
click at [533, 95] on link "Events" at bounding box center [546, 99] width 88 height 12
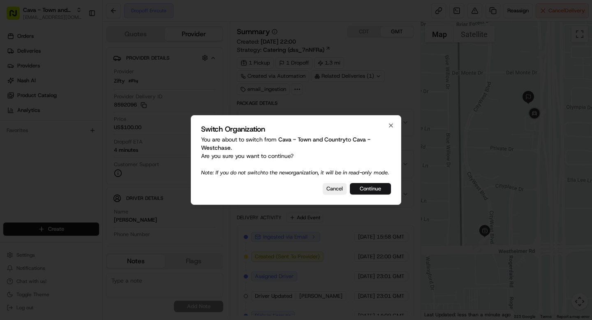
click at [364, 195] on button "Continue" at bounding box center [370, 189] width 41 height 12
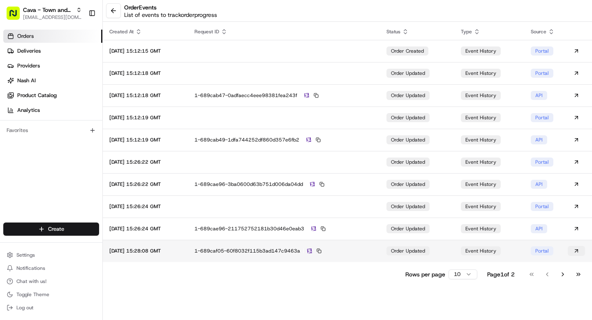
click at [575, 251] on button at bounding box center [576, 251] width 17 height 10
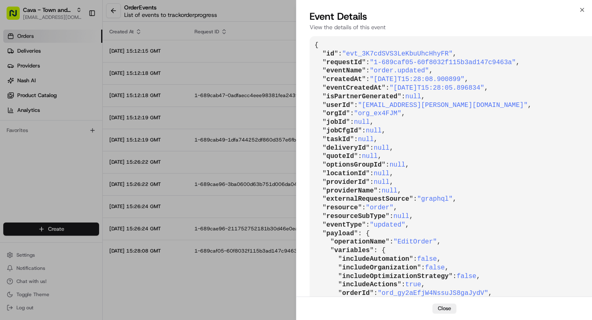
scroll to position [341, 0]
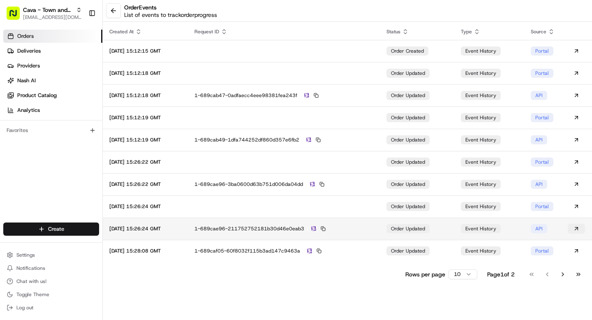
click at [576, 227] on button at bounding box center [576, 229] width 17 height 10
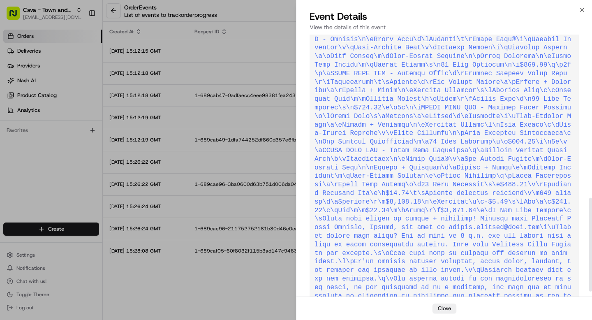
scroll to position [470, 0]
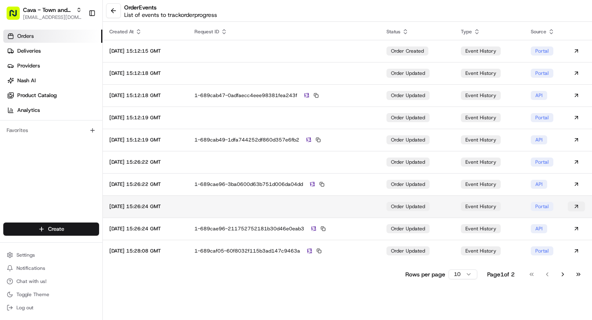
click at [576, 203] on button at bounding box center [576, 207] width 17 height 10
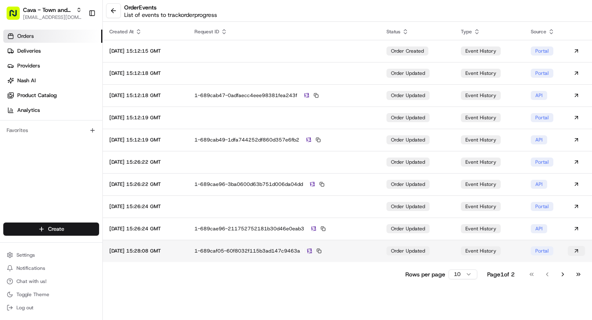
click at [571, 252] on button at bounding box center [576, 251] width 17 height 10
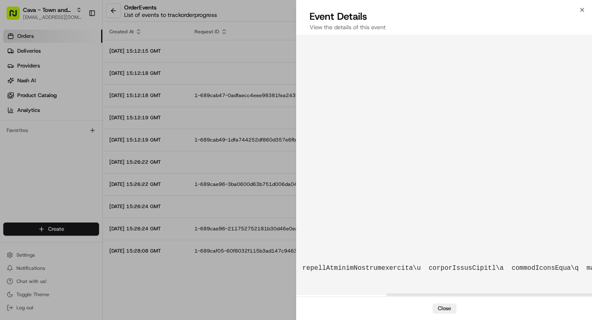
scroll to position [341, 3319]
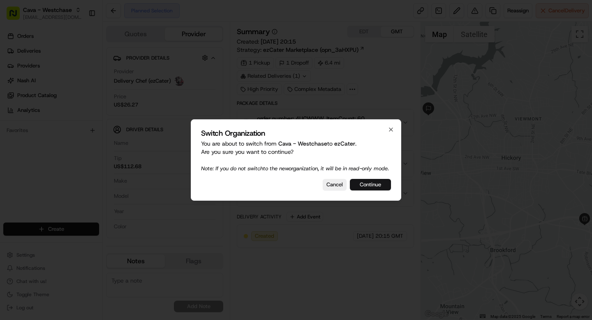
click at [371, 190] on button "Continue" at bounding box center [370, 185] width 41 height 12
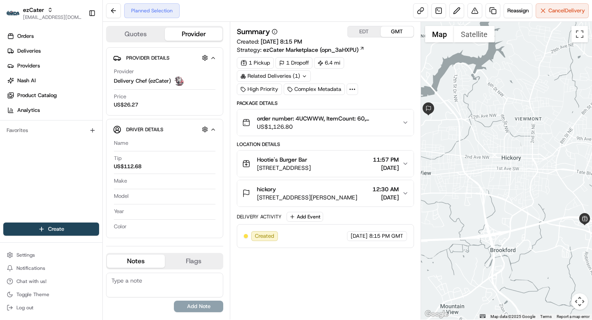
click at [334, 192] on div "hickory" at bounding box center [307, 189] width 100 height 8
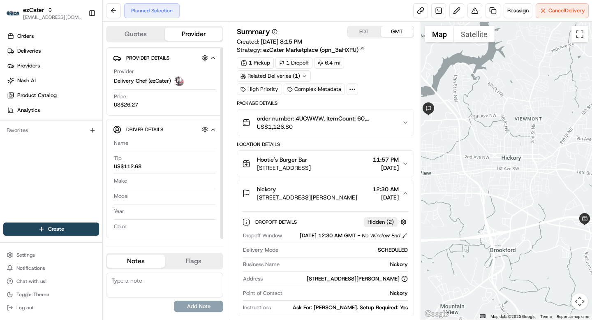
click at [120, 41] on div "Quotes Provider" at bounding box center [164, 34] width 117 height 16
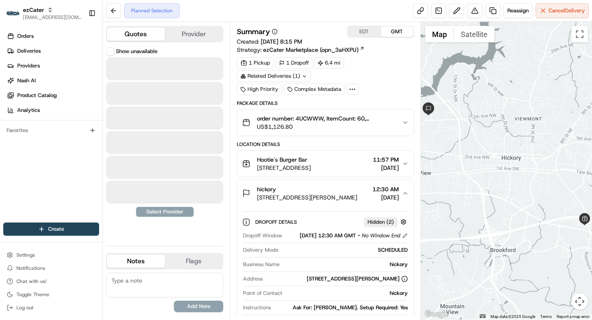
click at [131, 32] on button "Quotes" at bounding box center [136, 34] width 58 height 13
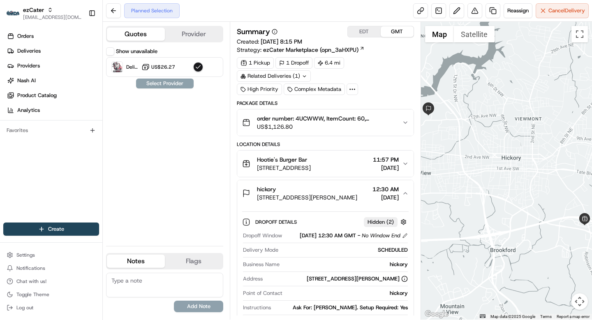
click at [112, 52] on button "Show unavailable" at bounding box center [110, 51] width 8 height 8
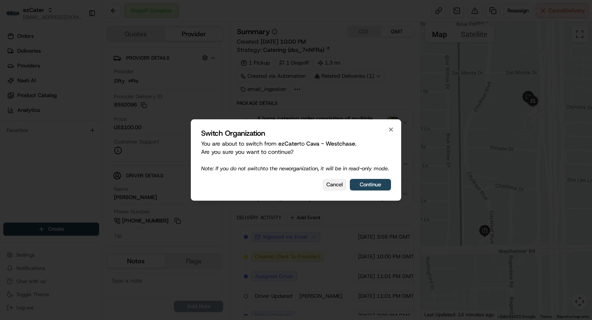
click at [332, 183] on button "Cancel" at bounding box center [335, 185] width 24 height 12
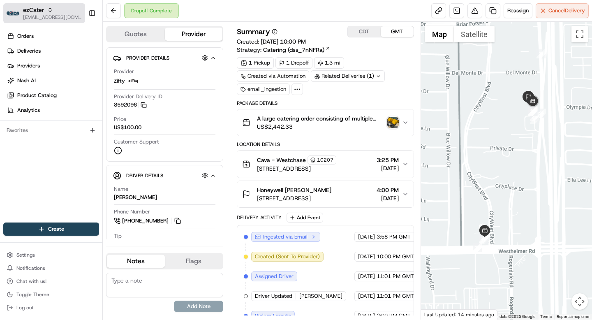
click at [29, 9] on span "ezCater" at bounding box center [33, 10] width 21 height 8
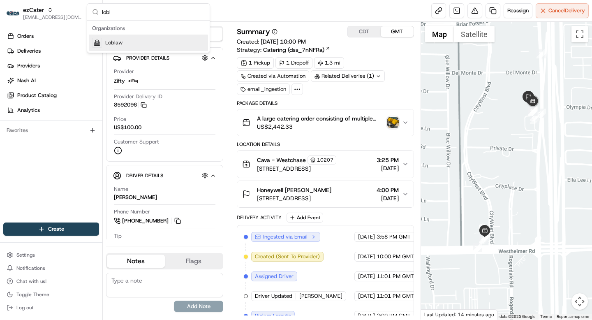
type input "lobl"
click at [118, 40] on span "Loblaw" at bounding box center [113, 42] width 17 height 7
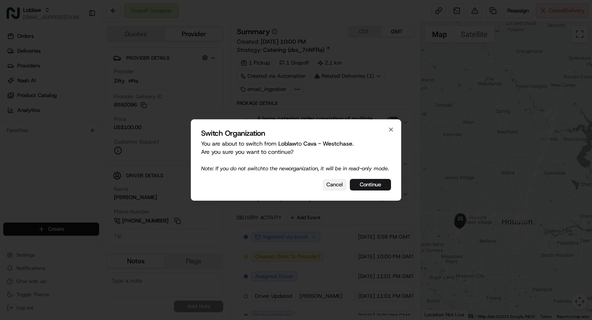
click at [333, 190] on button "Cancel" at bounding box center [335, 185] width 24 height 12
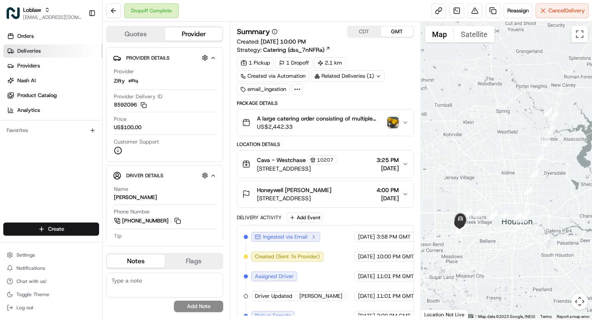
click at [31, 56] on link "Deliveries" at bounding box center [52, 50] width 99 height 13
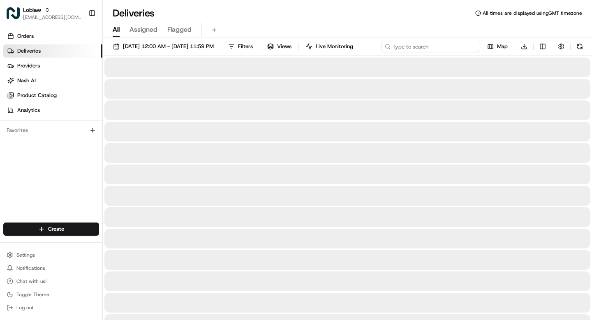
click at [438, 42] on div "Aug 20 2025 12:00 AM - Aug 20 2025 11:59 PM Filters Views Live Monitoring Map D…" at bounding box center [348, 48] width 490 height 15
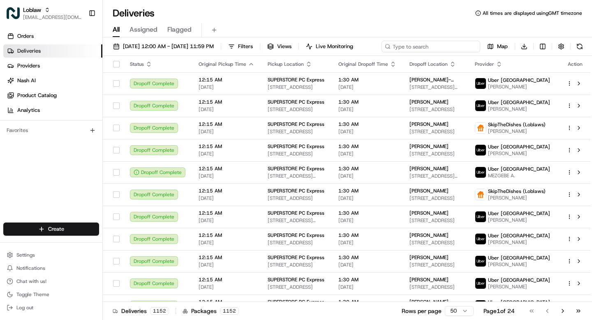
paste input "531900012818167"
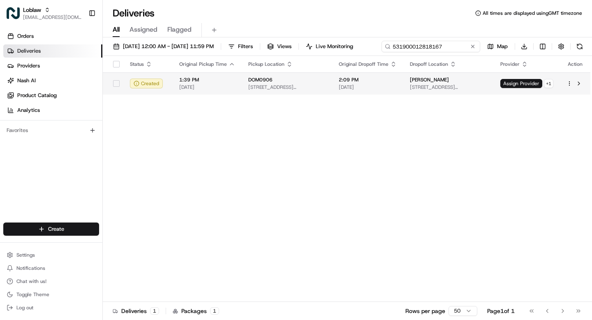
type input "531900012818167"
click at [421, 96] on div "Status Original Pickup Time Pickup Location Original Dropoff Time Dropoff Locat…" at bounding box center [347, 179] width 488 height 246
click at [420, 86] on span "[STREET_ADDRESS][PERSON_NAME]" at bounding box center [448, 87] width 77 height 7
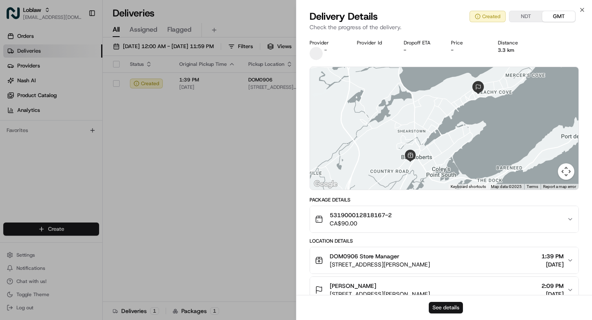
click at [452, 305] on button "See details" at bounding box center [446, 308] width 34 height 12
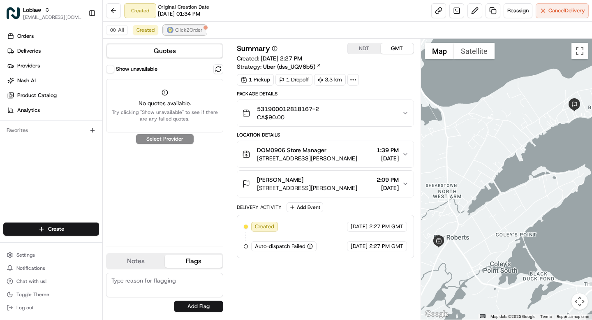
click at [181, 29] on span "Click2Order" at bounding box center [189, 30] width 28 height 7
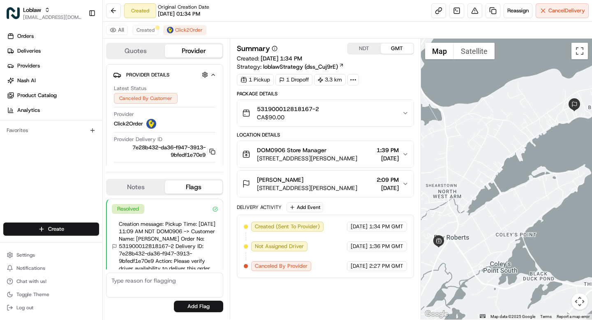
click at [140, 57] on button "Quotes" at bounding box center [136, 50] width 58 height 13
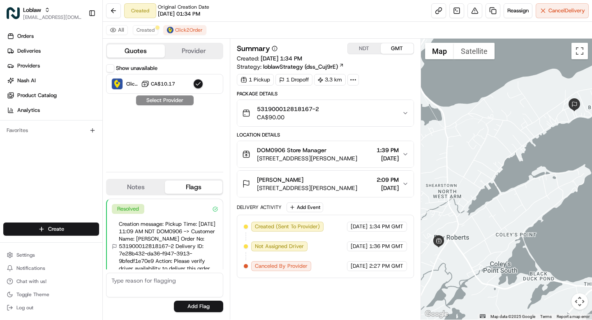
click at [115, 67] on div "Show unavailable" at bounding box center [131, 68] width 51 height 8
click at [106, 69] on div "Quotes Provider Show unavailable Click2Order CA$10.17 Select Provider Notes Fla…" at bounding box center [166, 179] width 127 height 281
click at [111, 68] on button "Show unavailable" at bounding box center [110, 68] width 8 height 8
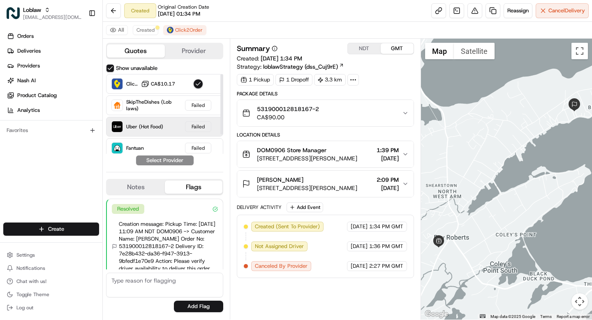
scroll to position [25, 0]
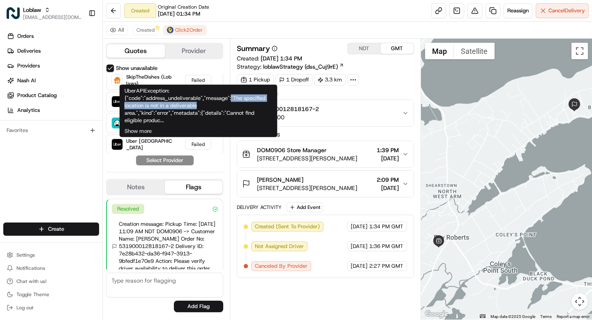
drag, startPoint x: 231, startPoint y: 97, endPoint x: 224, endPoint y: 109, distance: 14.2
click at [224, 109] on div "UberAPIException: {"code":"address_undeliverable","message":"The specified loca…" at bounding box center [199, 111] width 158 height 53
copy div ""The specified location is not in a deliverable area.","kind":"error","metadata…"
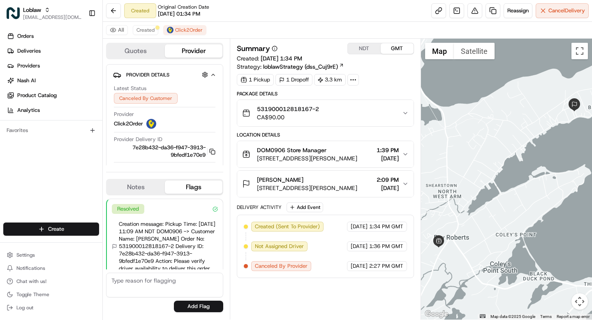
click at [180, 45] on button "Provider" at bounding box center [194, 50] width 58 height 13
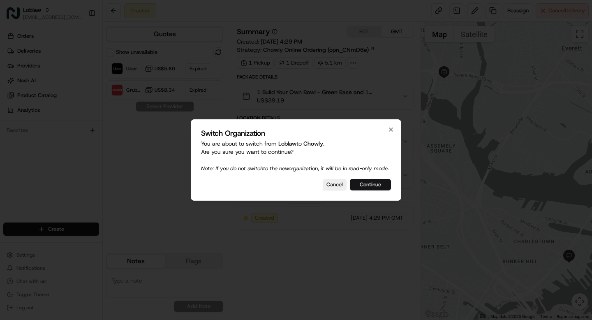
click at [370, 188] on button "Continue" at bounding box center [370, 185] width 41 height 12
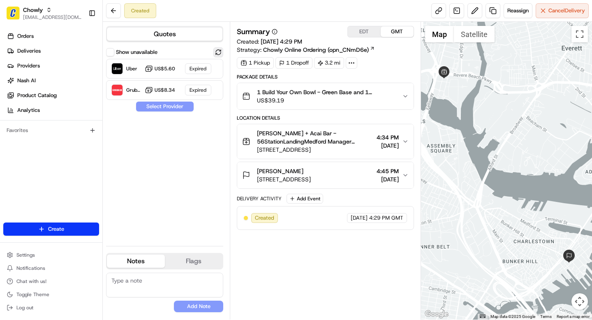
click at [218, 54] on button at bounding box center [219, 52] width 10 height 10
click at [195, 67] on div at bounding box center [198, 69] width 10 height 10
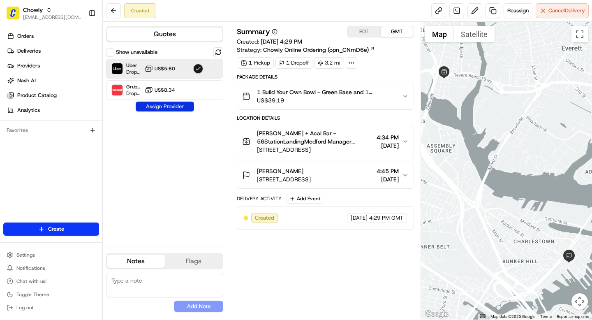
click at [180, 106] on button "Assign Provider" at bounding box center [165, 107] width 58 height 10
